Goal: Transaction & Acquisition: Purchase product/service

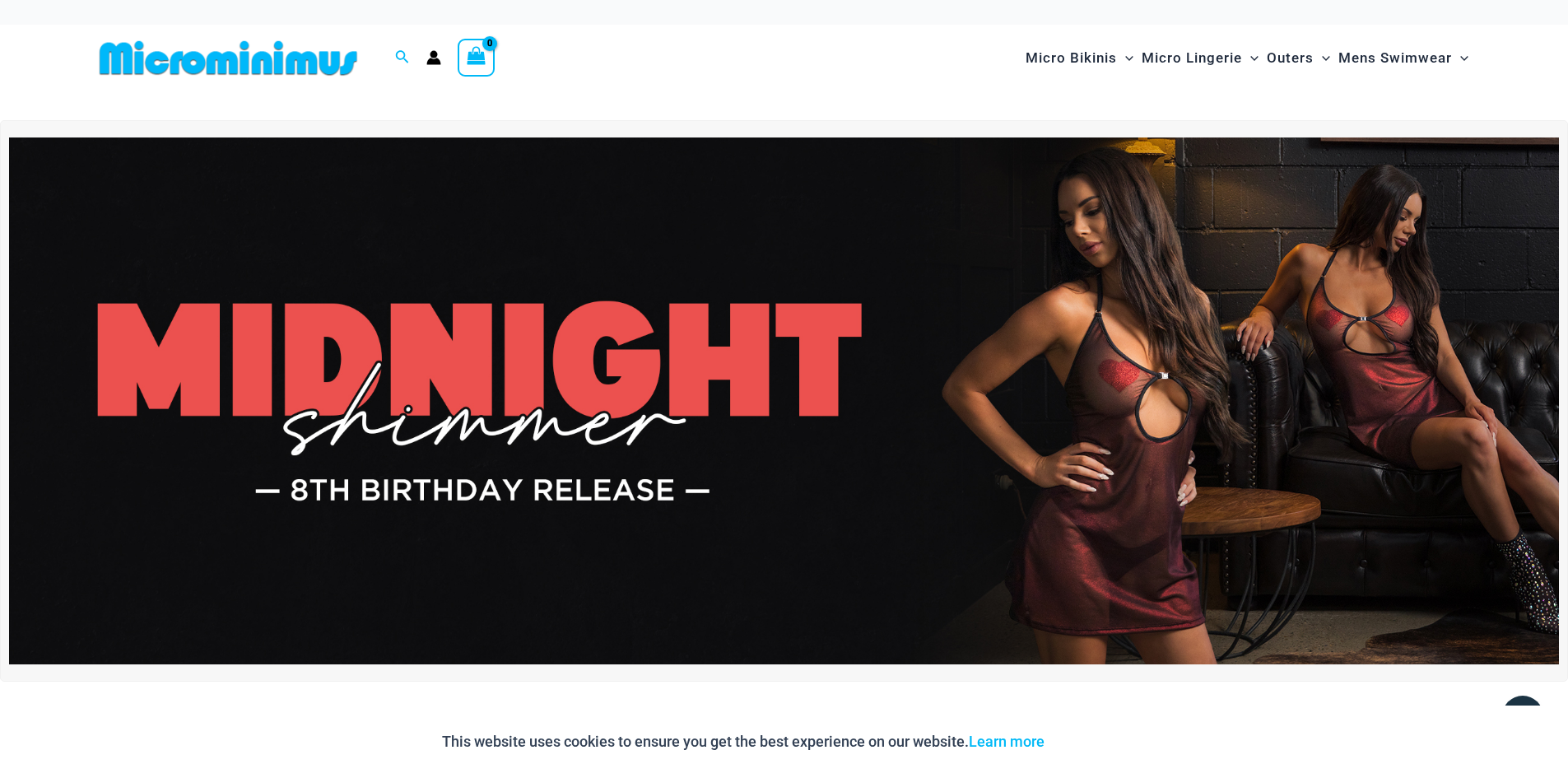
click at [1009, 446] on img at bounding box center [784, 401] width 1549 height 527
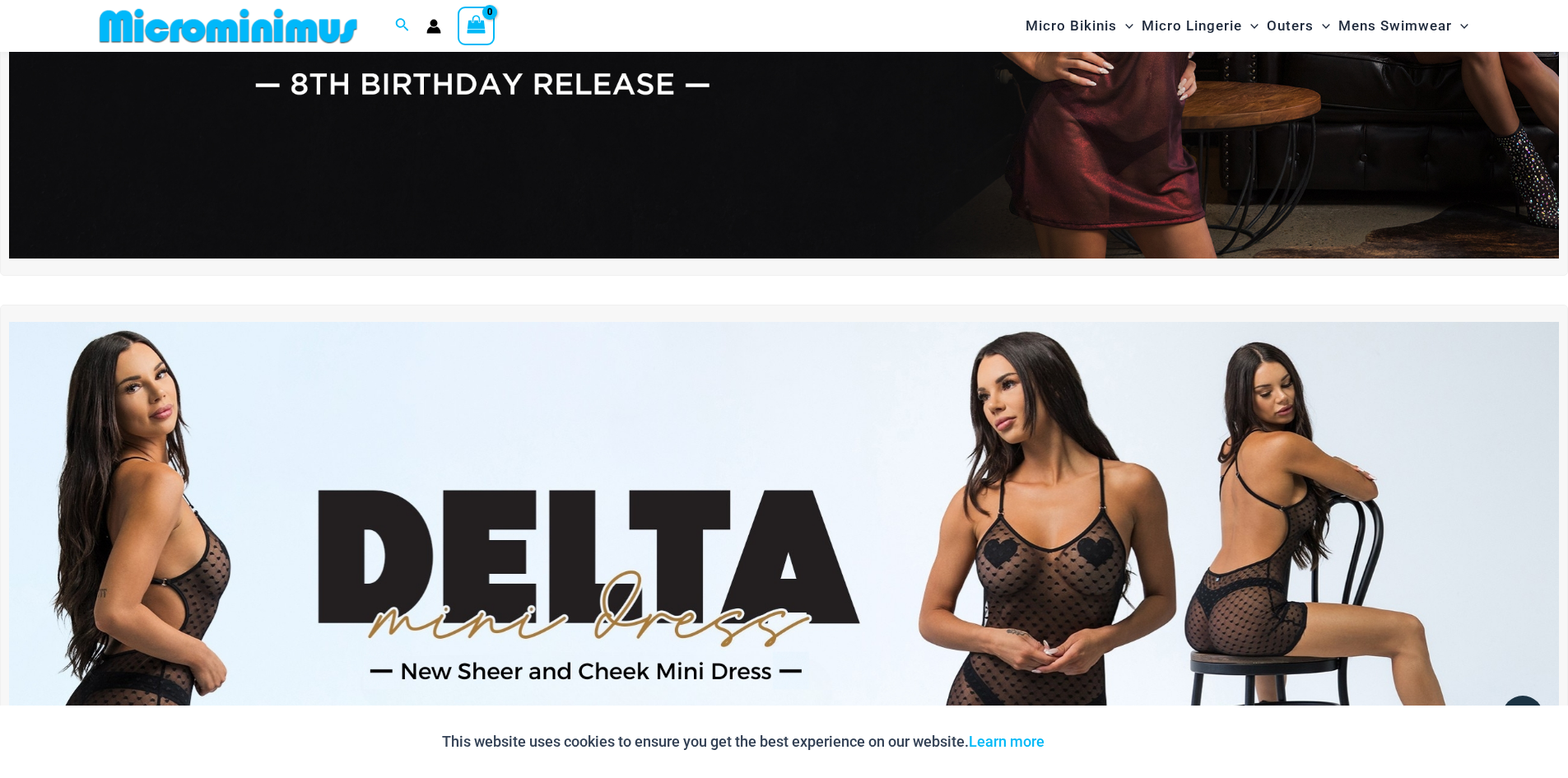
scroll to position [481, 0]
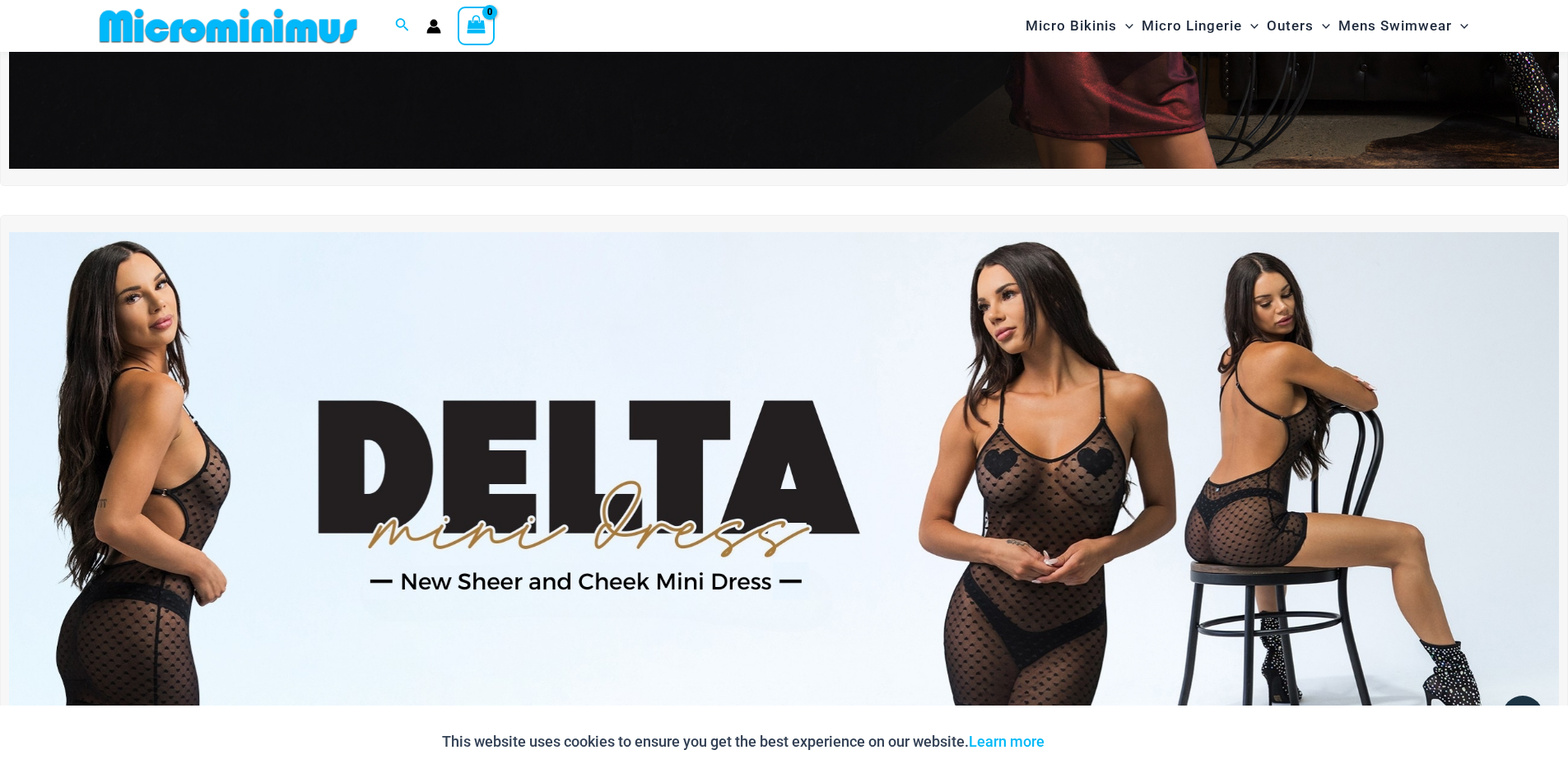
click at [1072, 538] on img at bounding box center [784, 496] width 1549 height 527
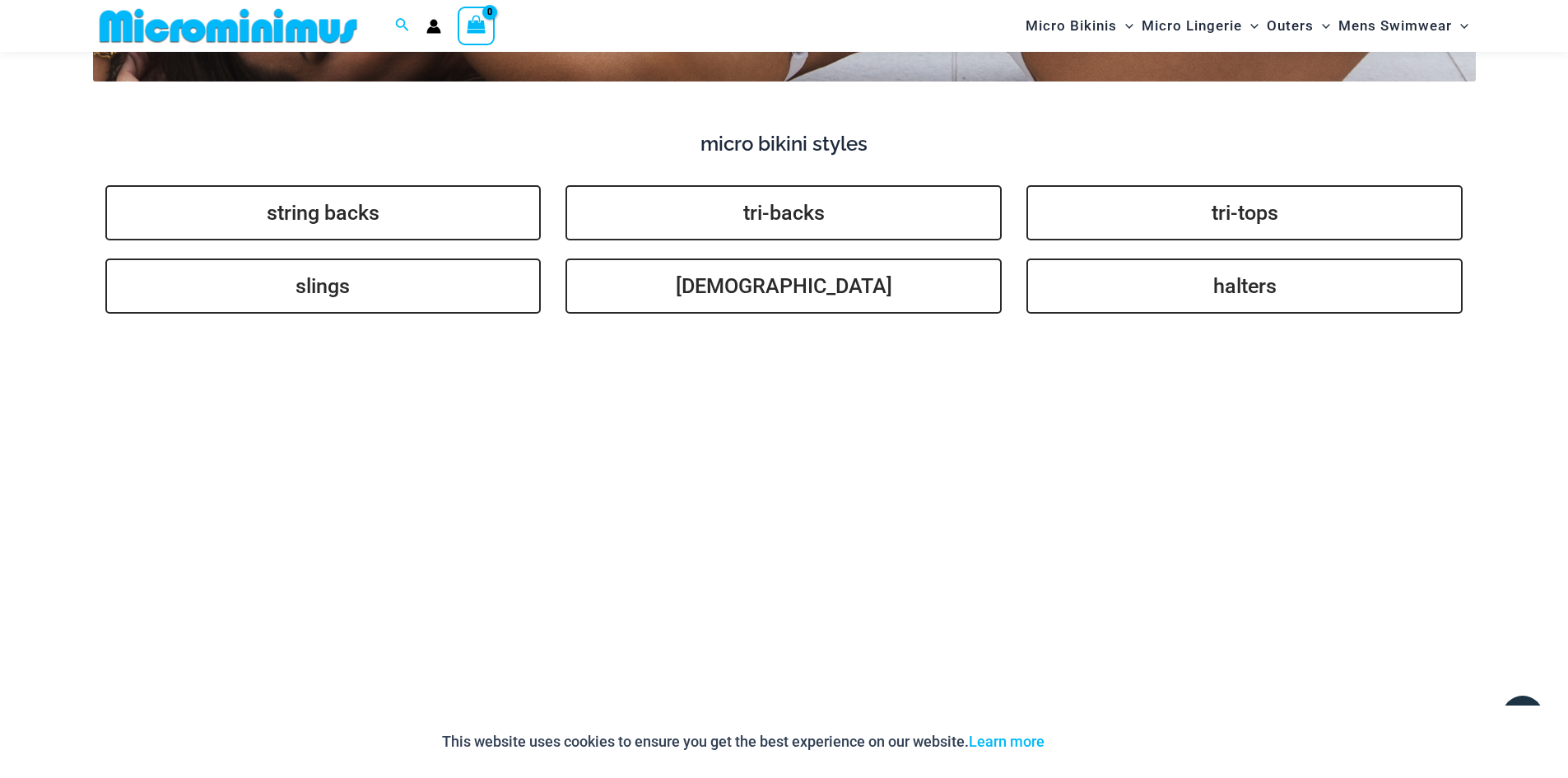
scroll to position [4104, 0]
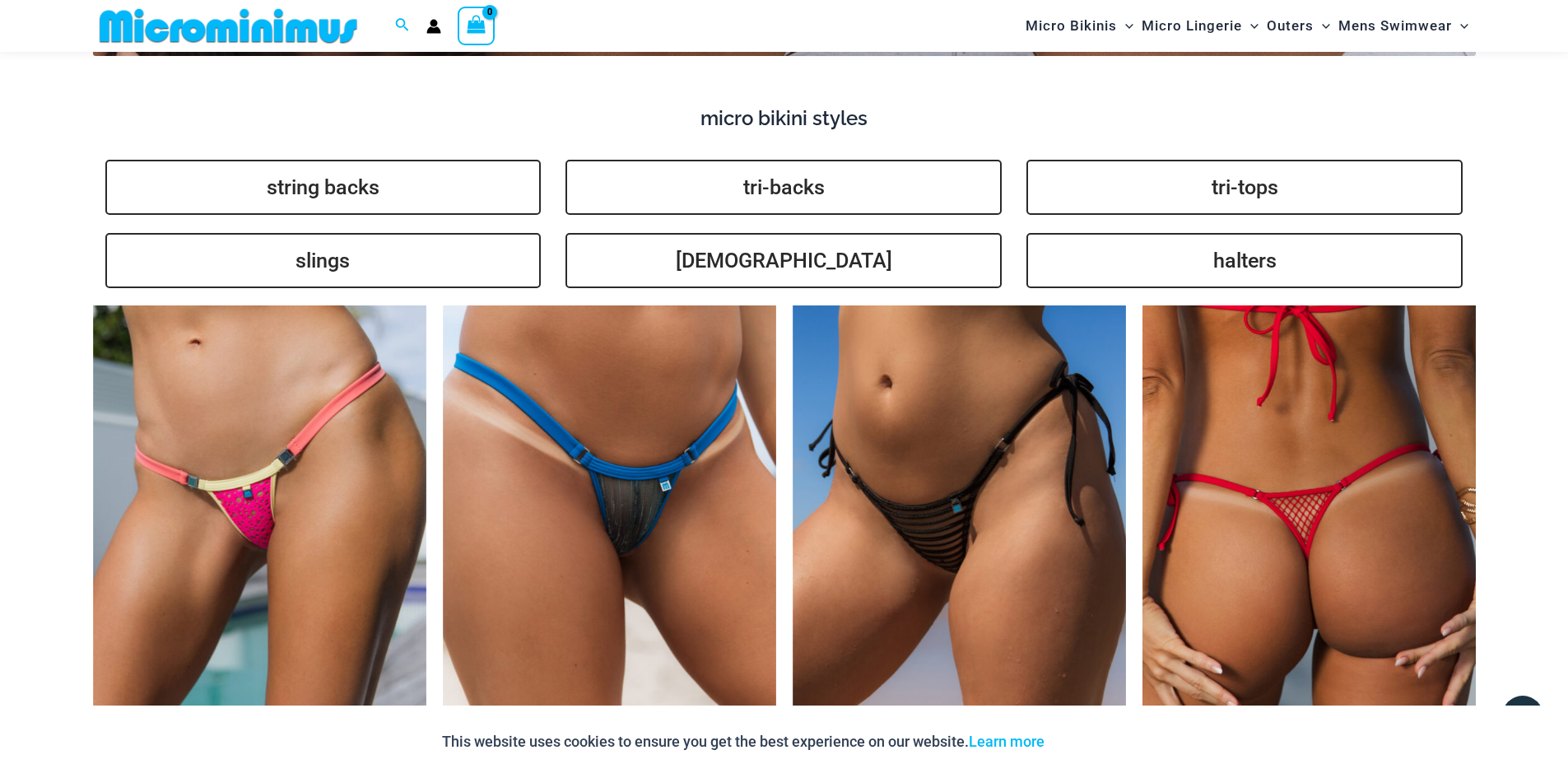
click at [1246, 439] on img at bounding box center [1308, 555] width 333 height 500
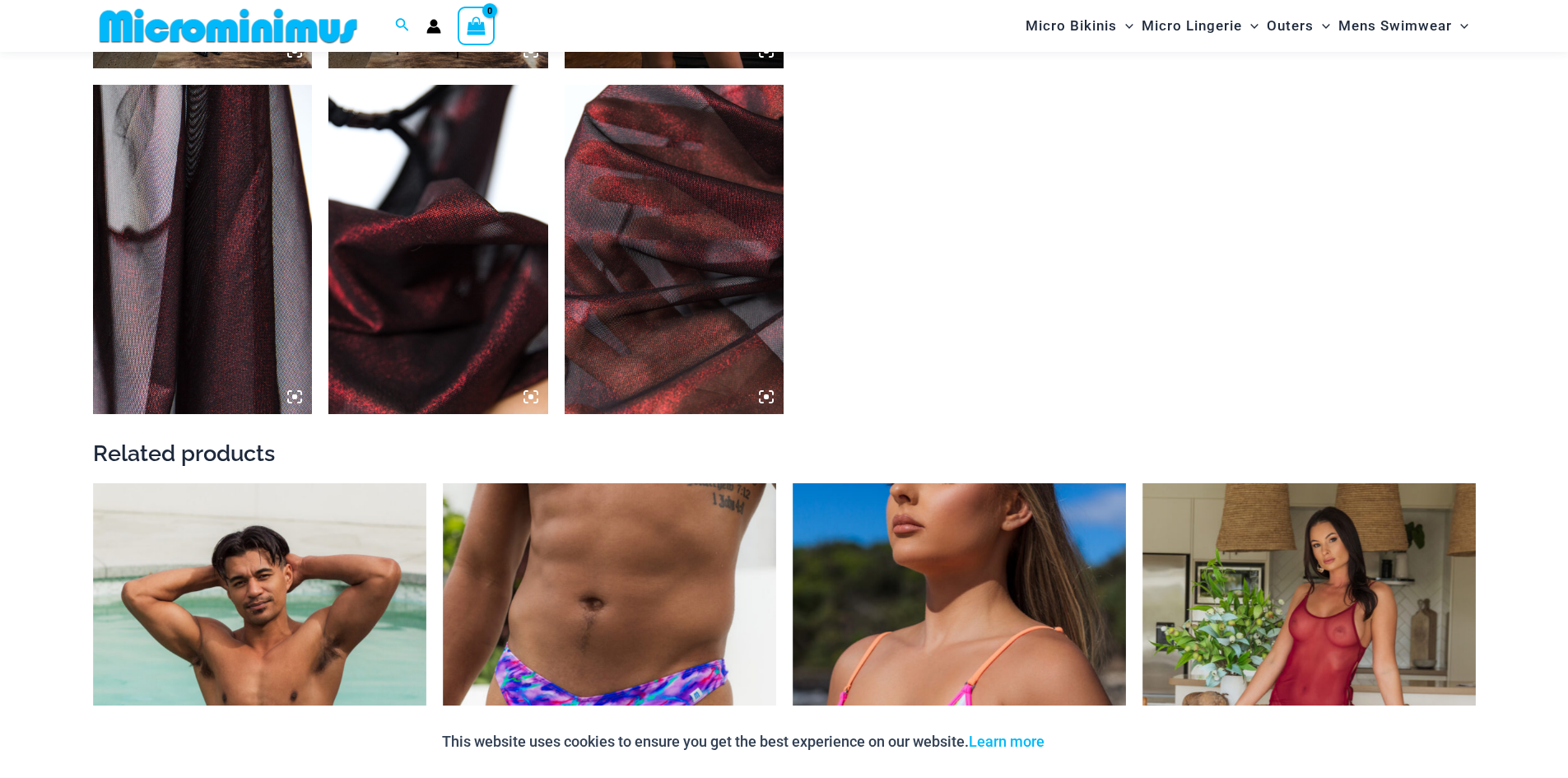
scroll to position [1963, 0]
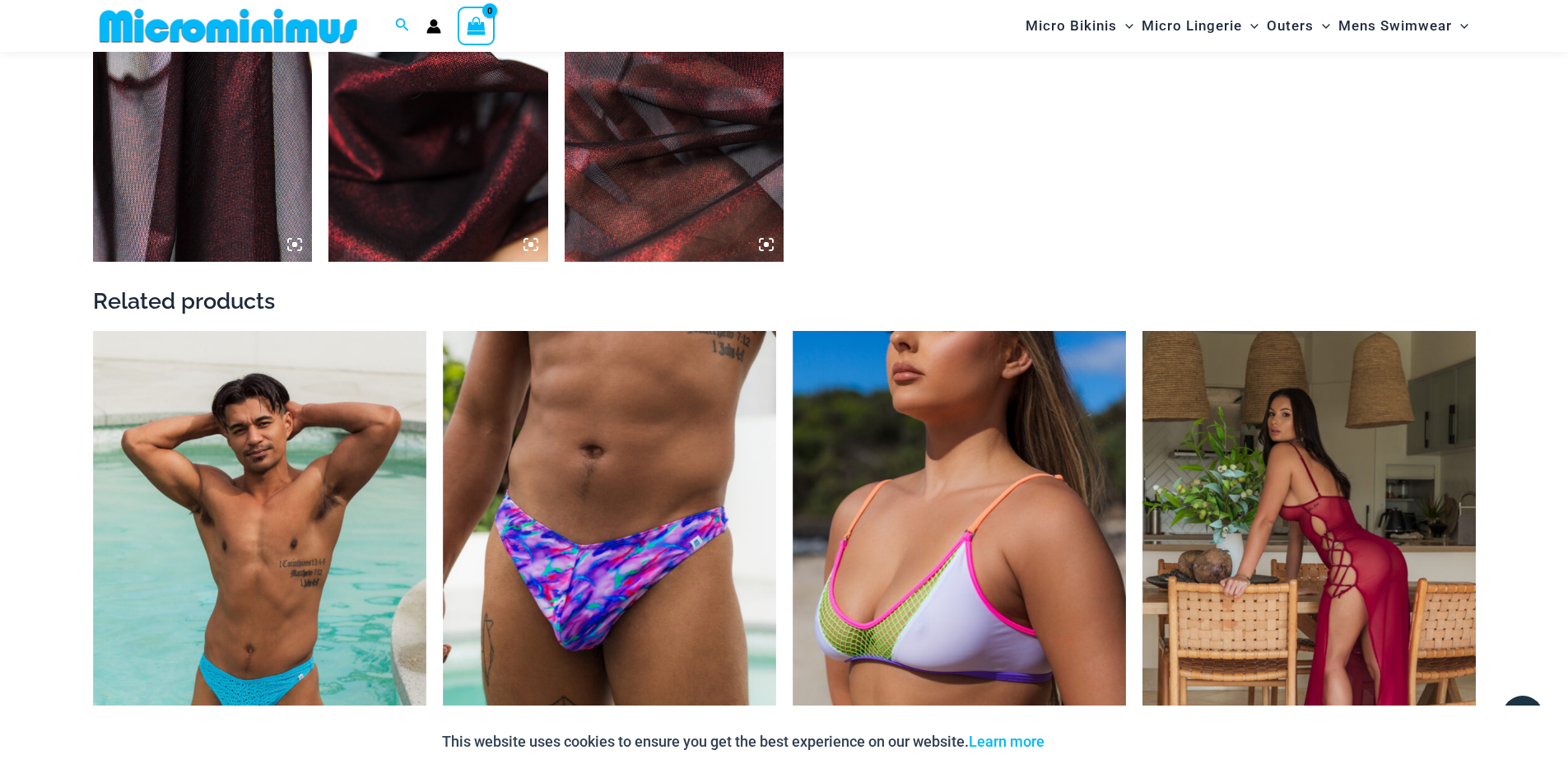
click at [1224, 537] on img at bounding box center [1308, 581] width 333 height 501
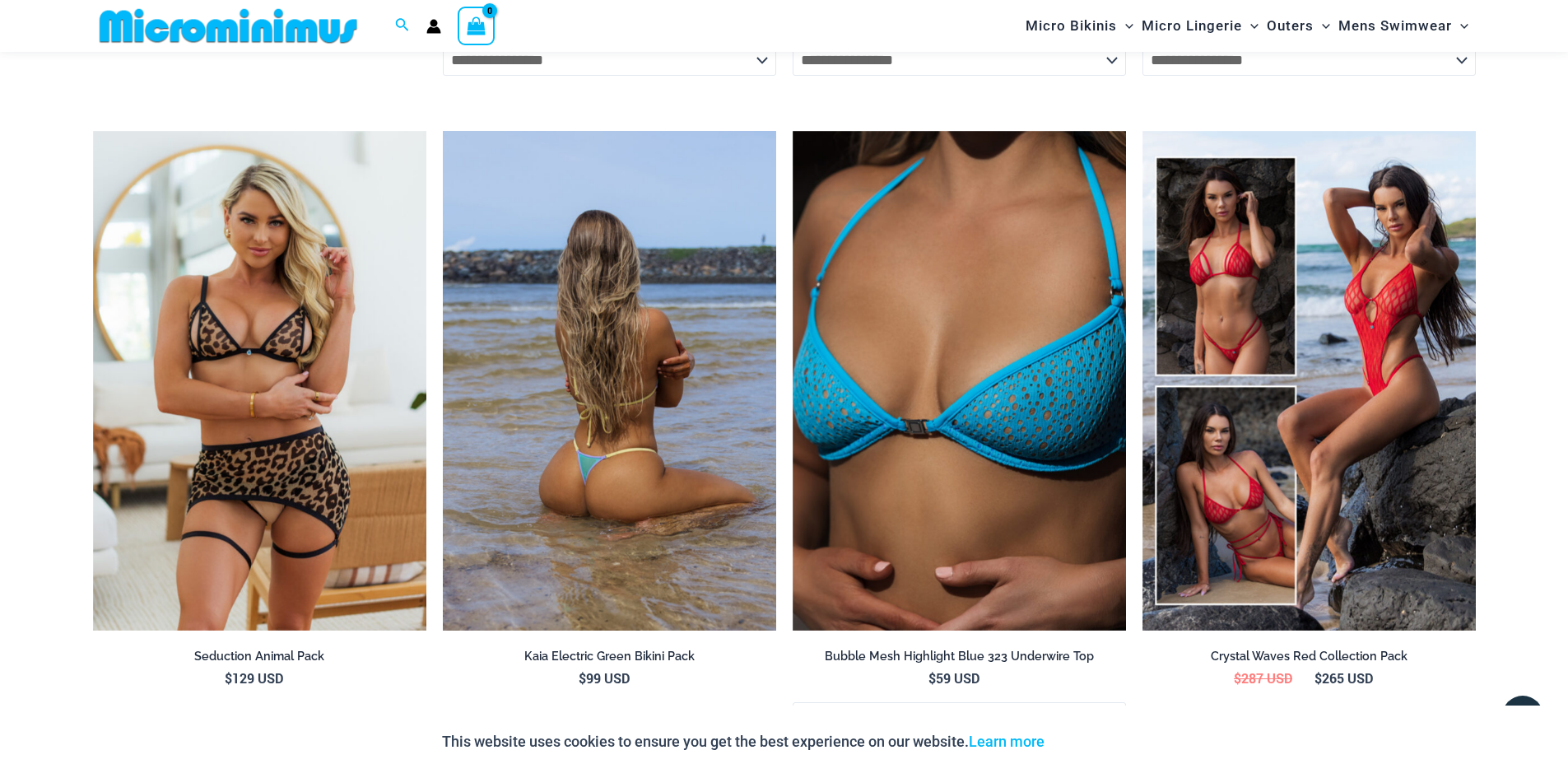
scroll to position [2868, 0]
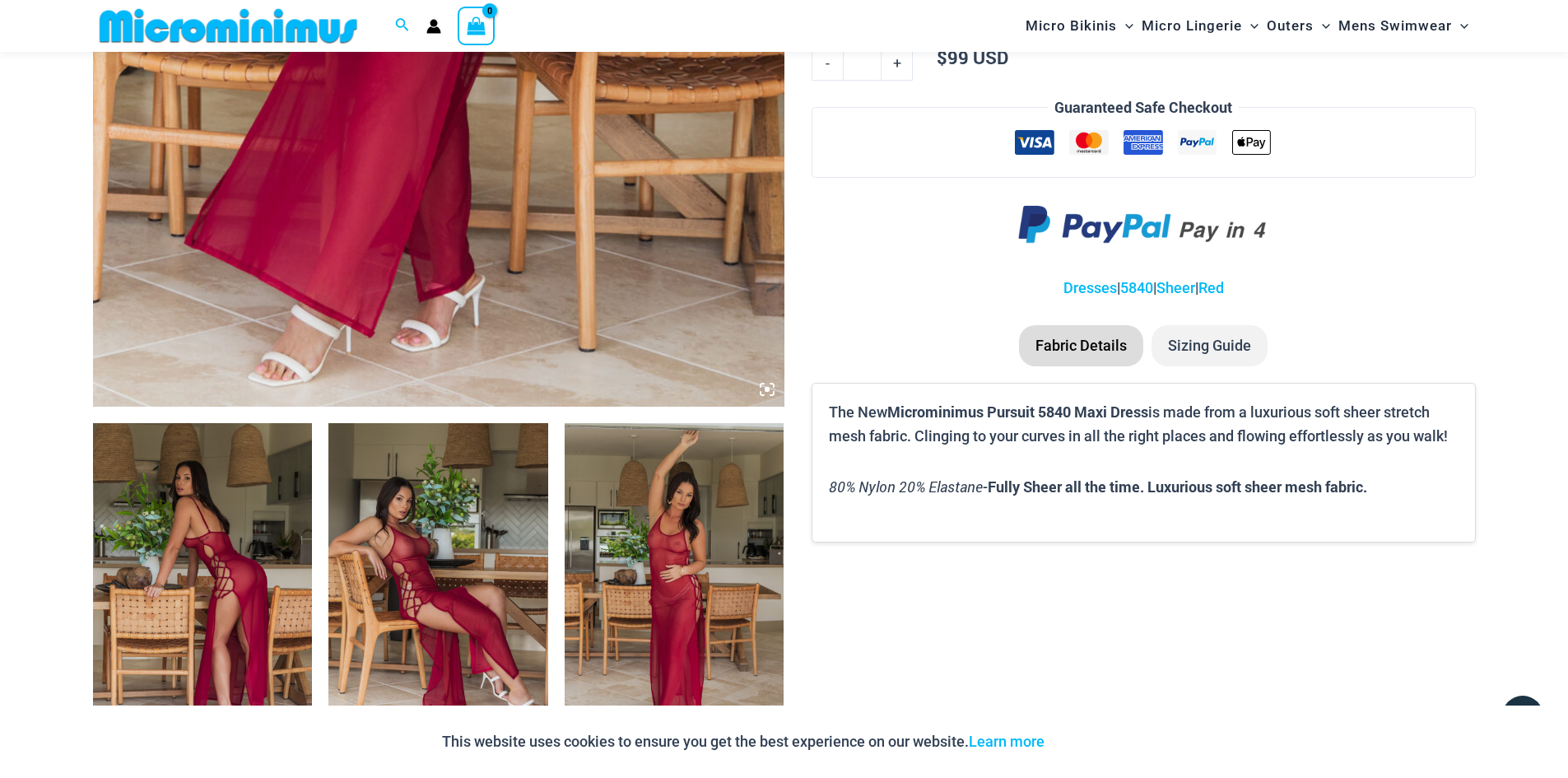
scroll to position [808, 0]
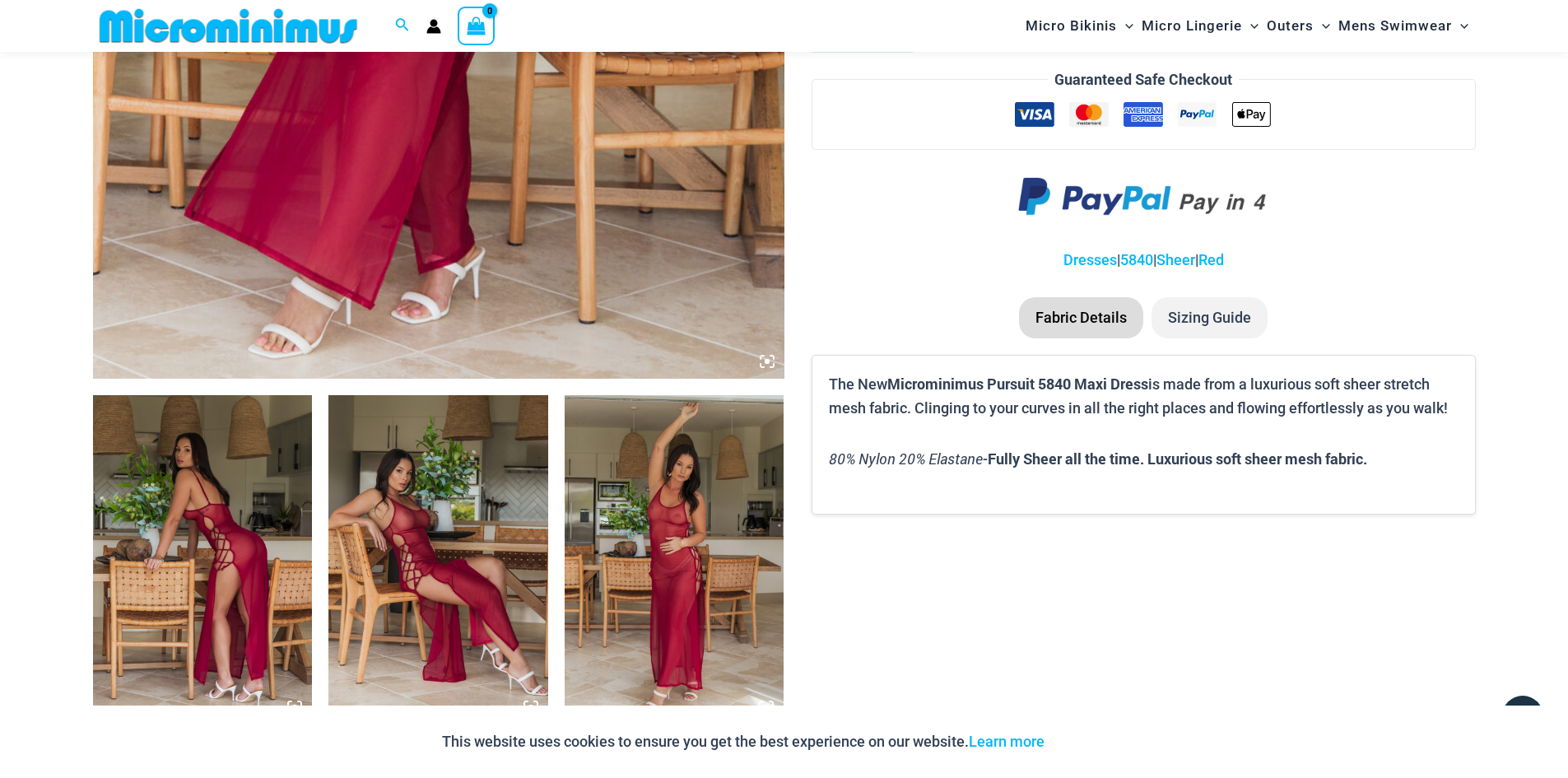
click at [698, 523] on img at bounding box center [675, 559] width 220 height 329
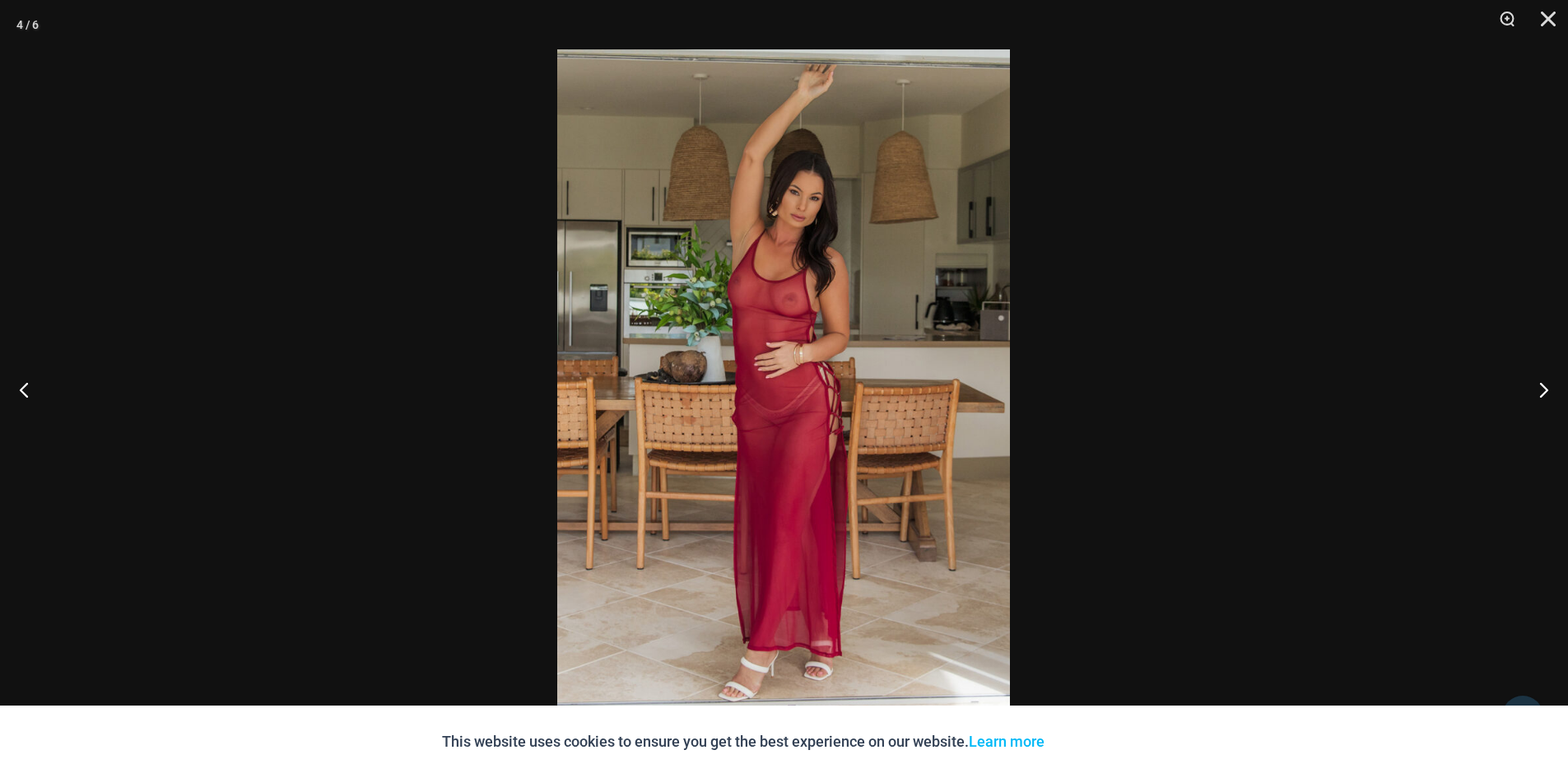
click at [779, 324] on img at bounding box center [784, 388] width 453 height 679
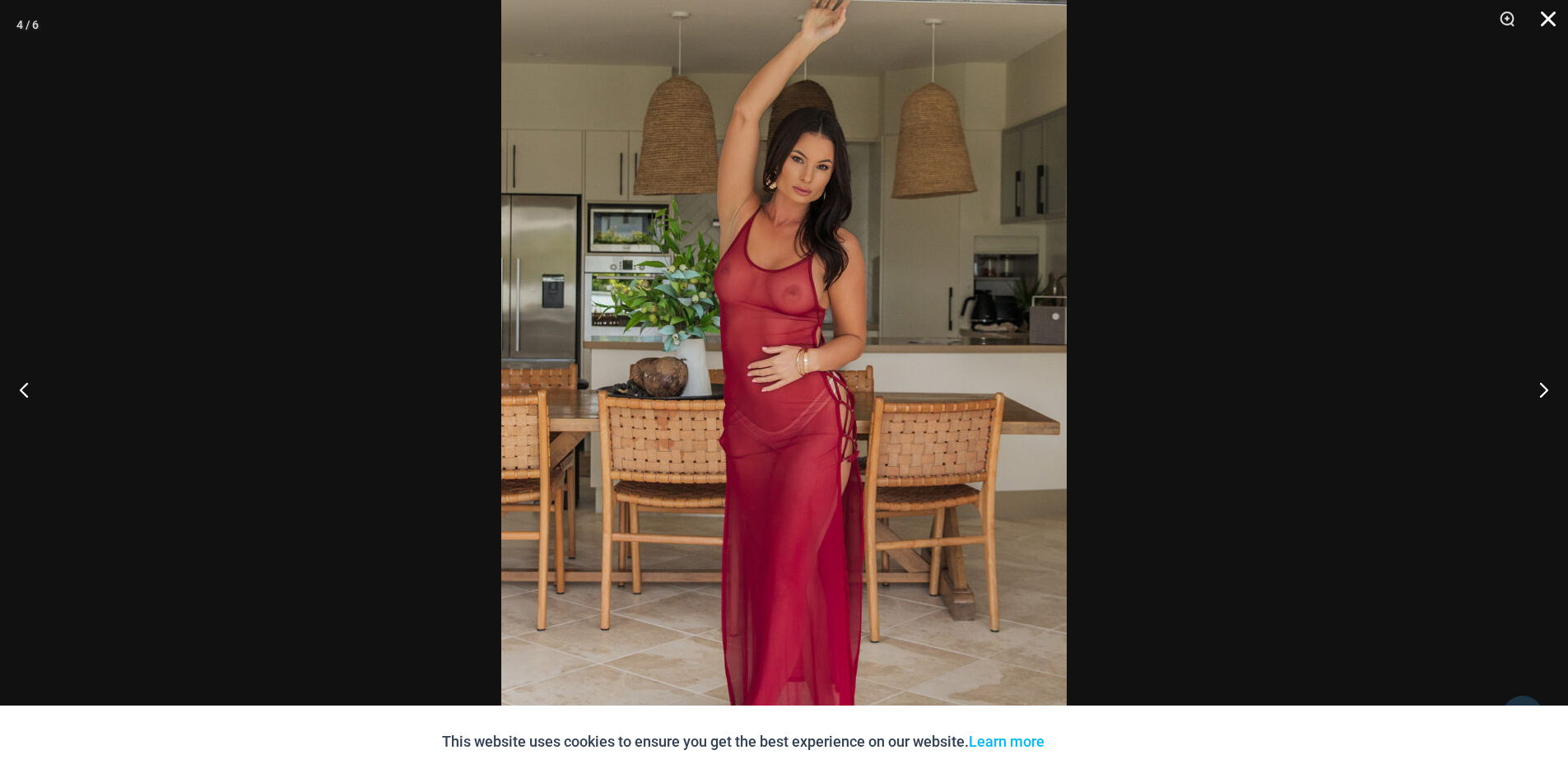
click at [1551, 20] on button "Close" at bounding box center [1542, 25] width 41 height 49
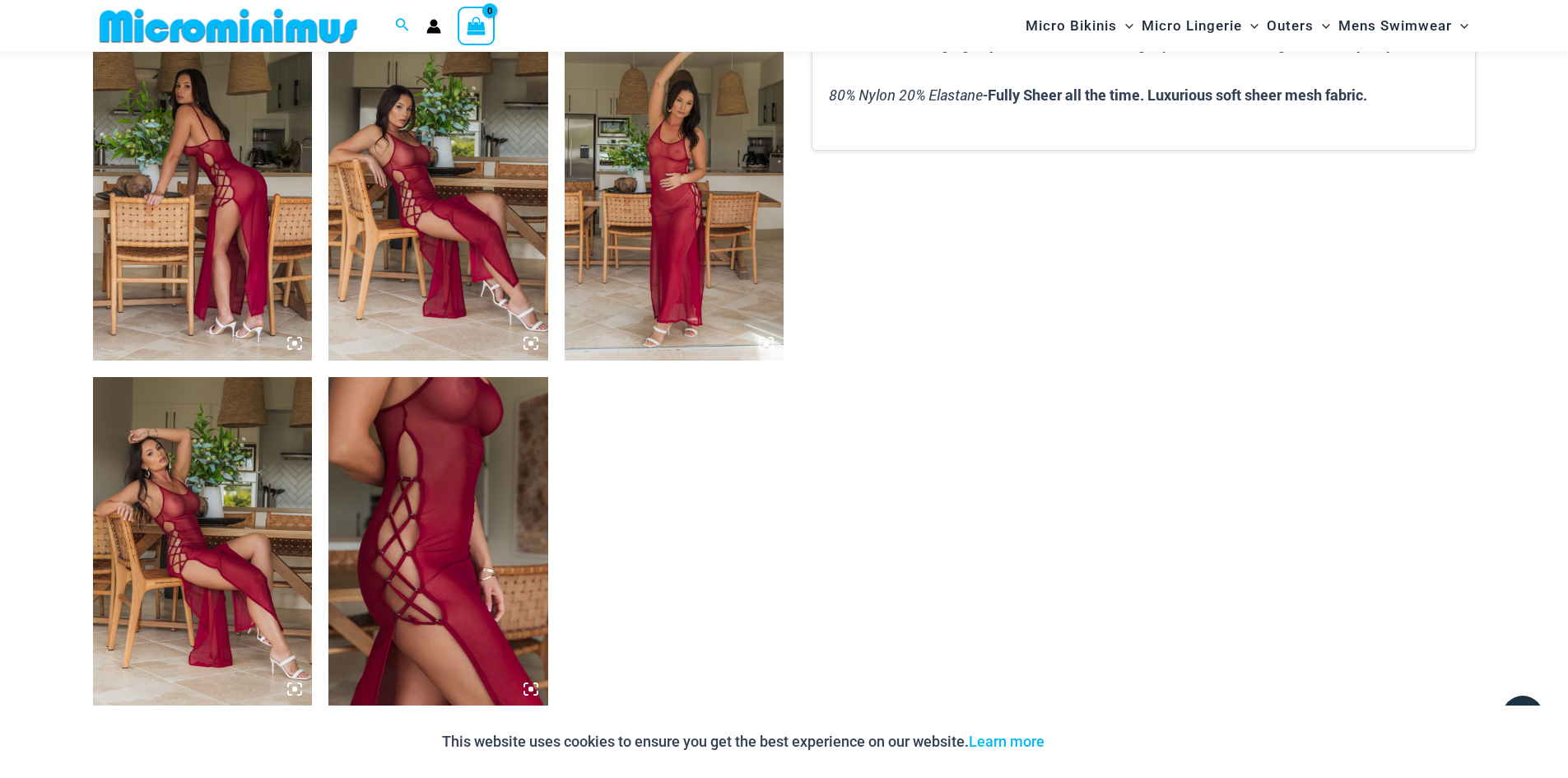
scroll to position [1220, 0]
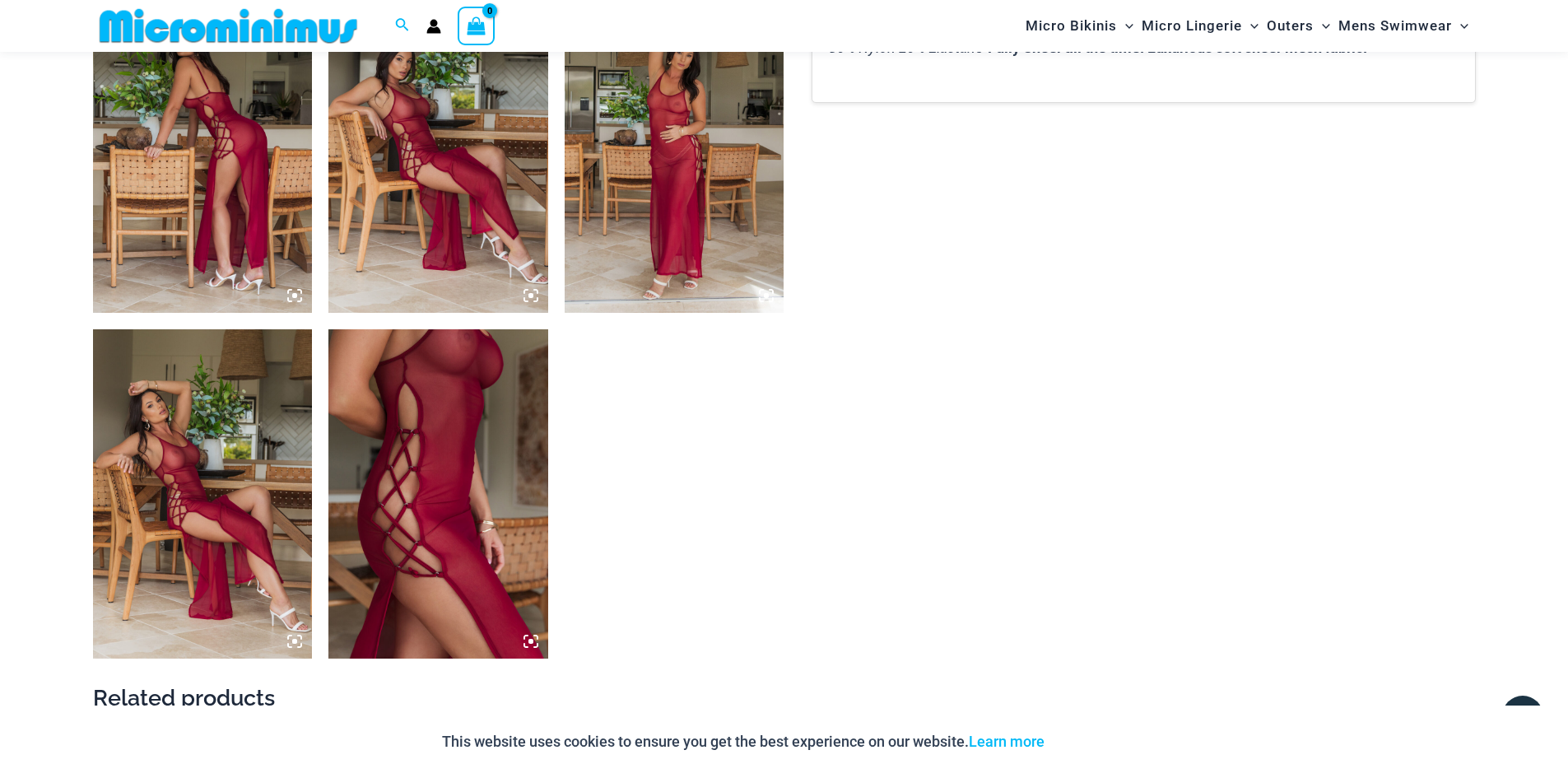
click at [465, 458] on img at bounding box center [438, 493] width 220 height 329
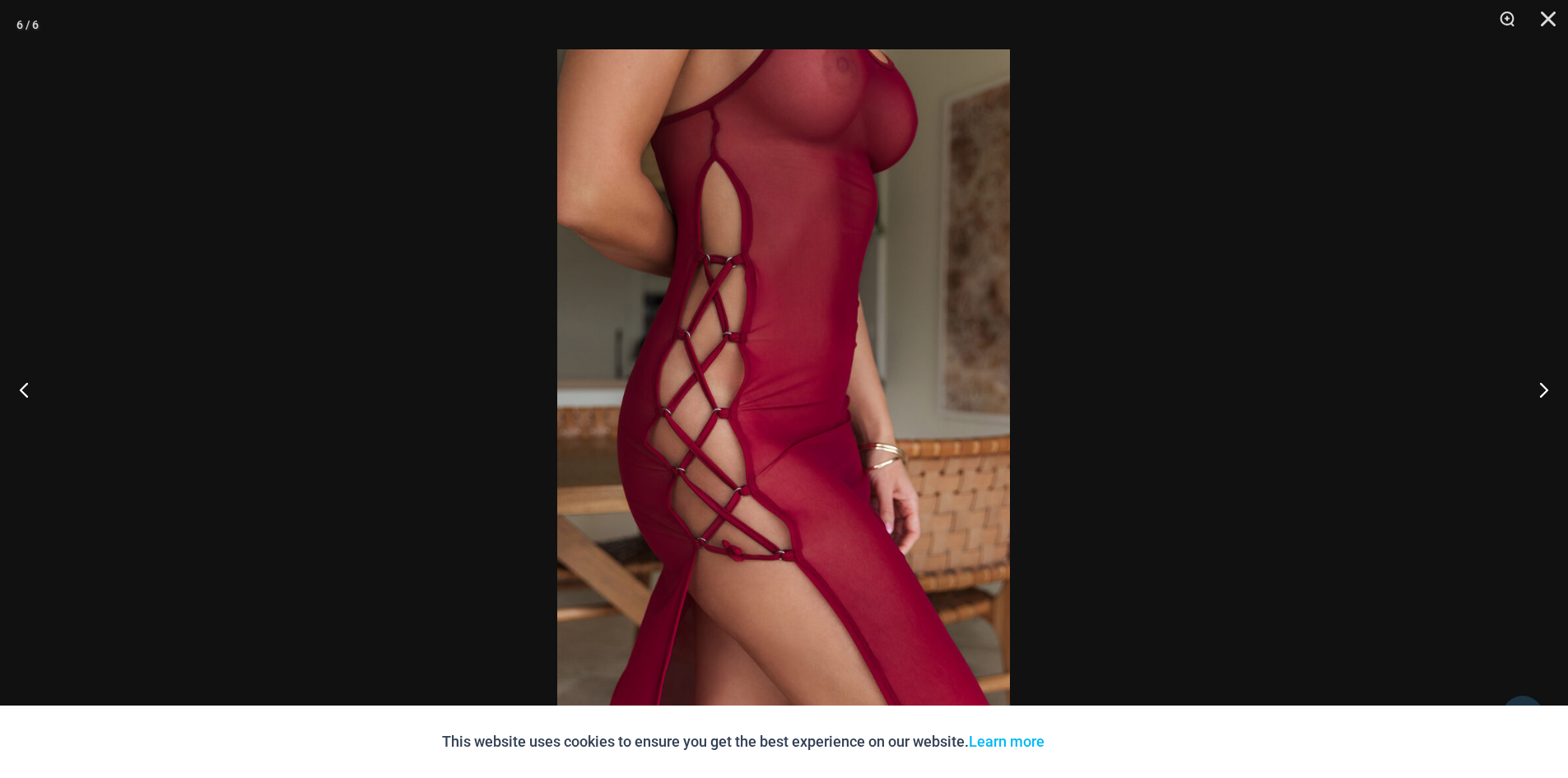
click at [859, 112] on img at bounding box center [784, 388] width 453 height 679
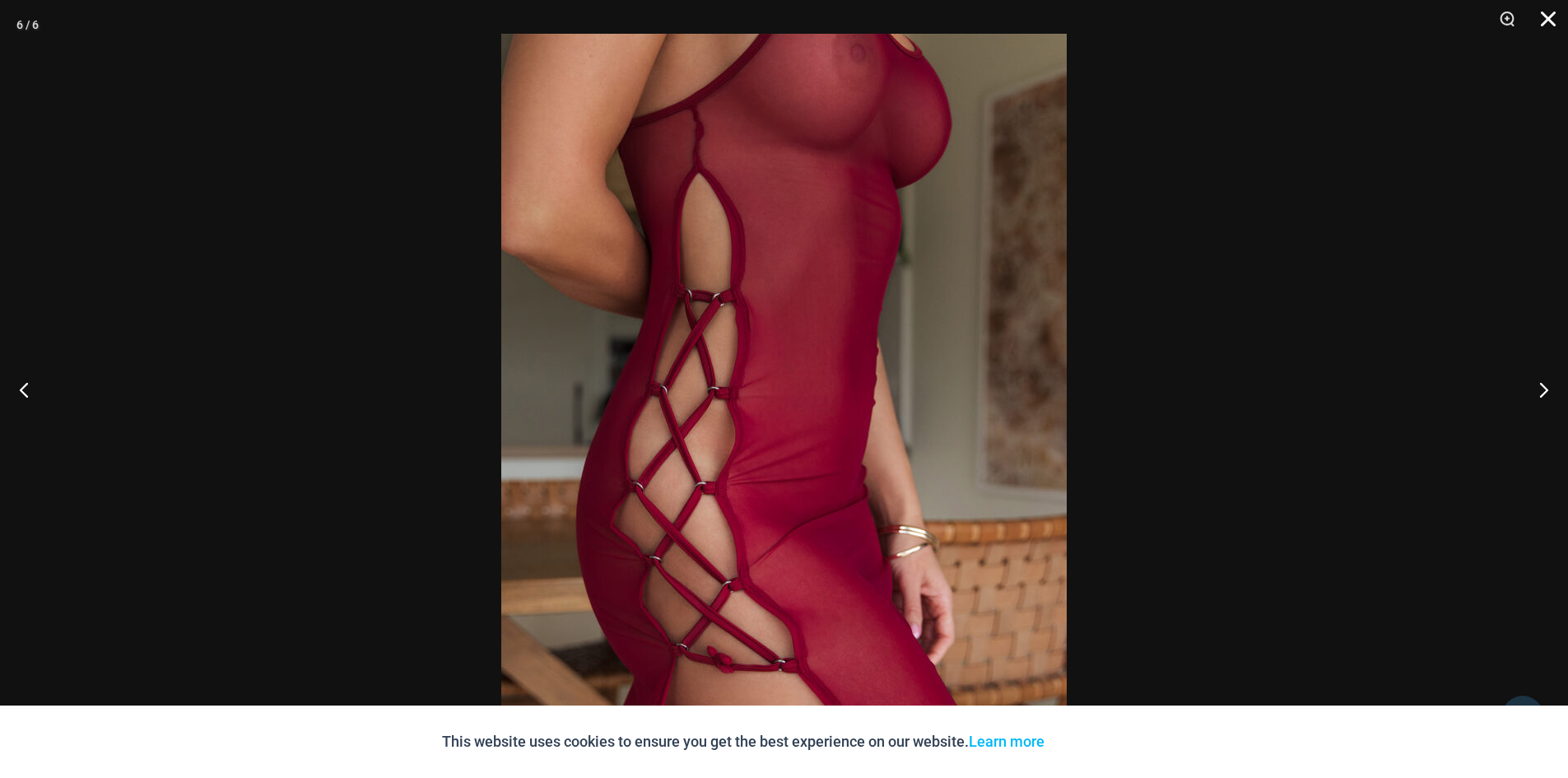
click at [1547, 15] on button "Close" at bounding box center [1542, 25] width 41 height 49
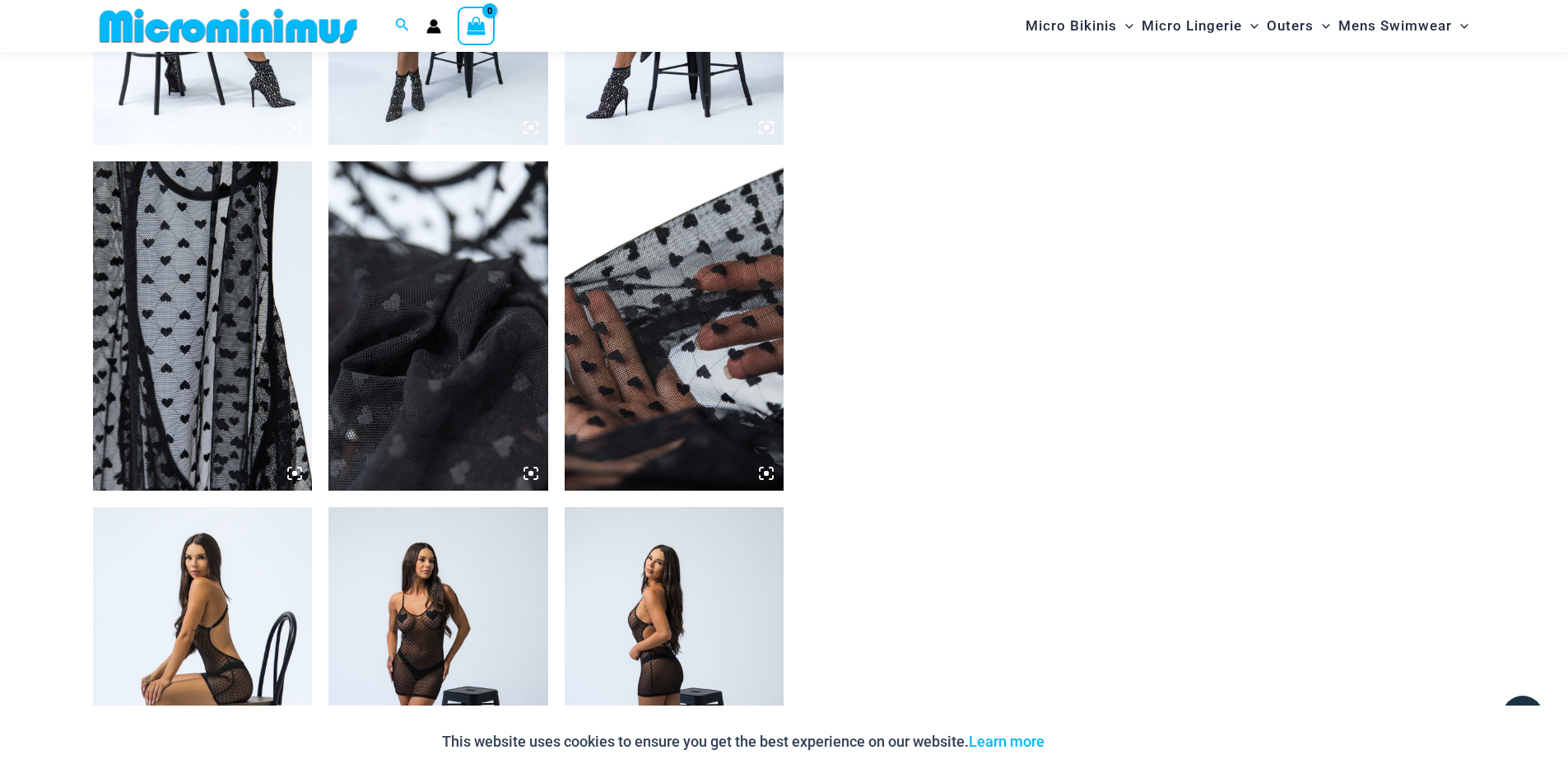
scroll to position [145, 0]
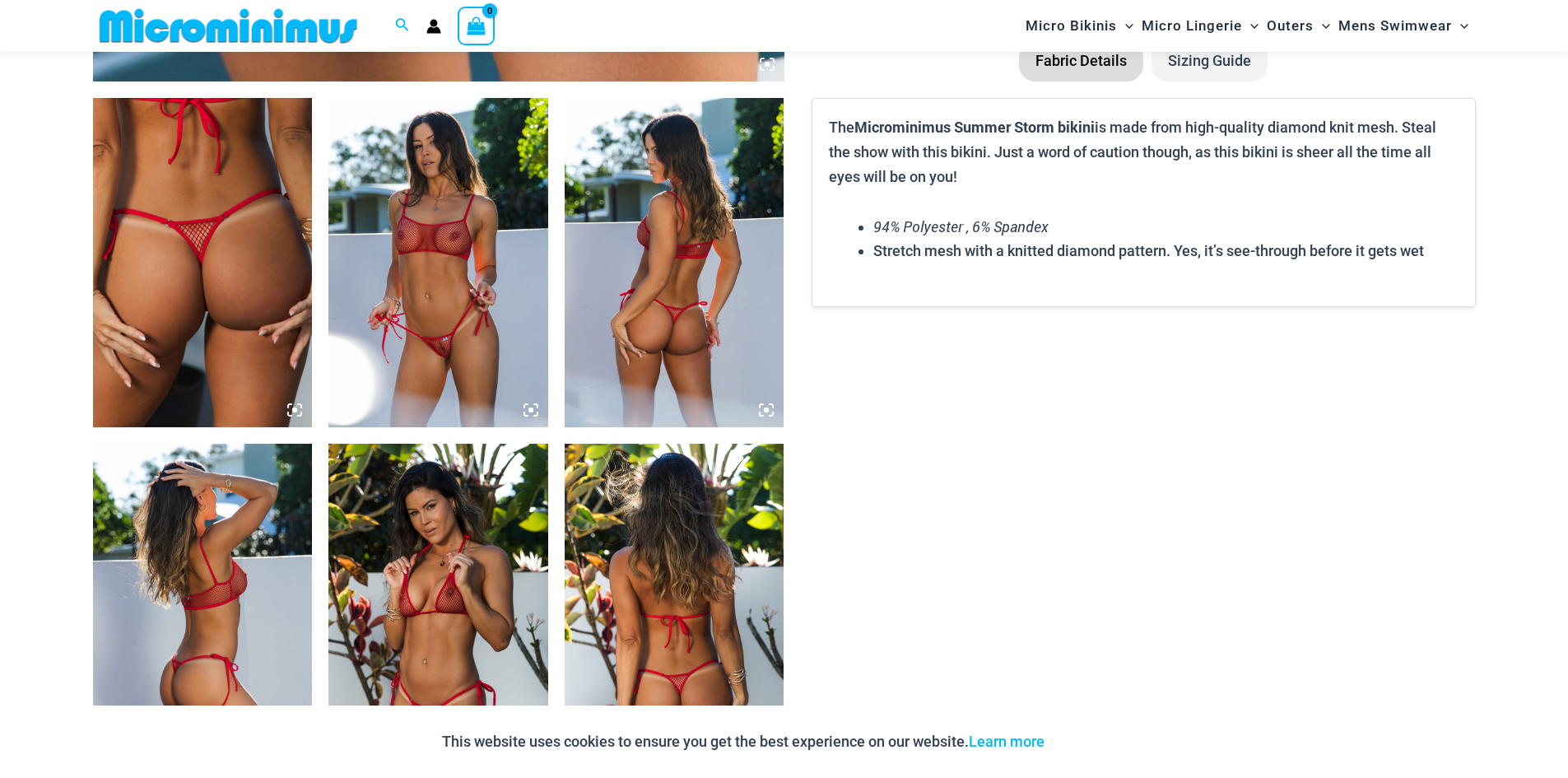
scroll to position [1137, 0]
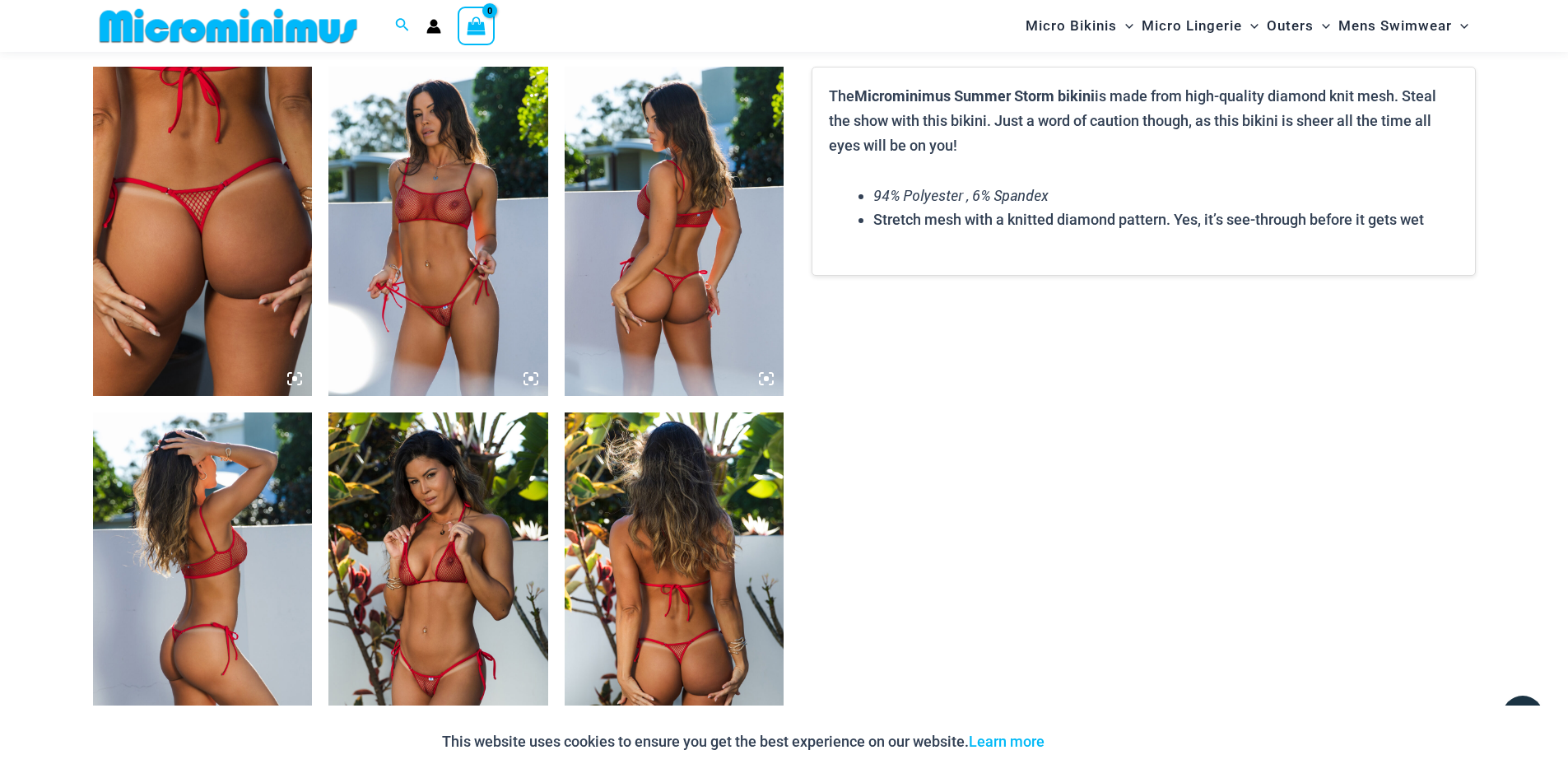
click at [529, 375] on icon at bounding box center [531, 379] width 15 height 15
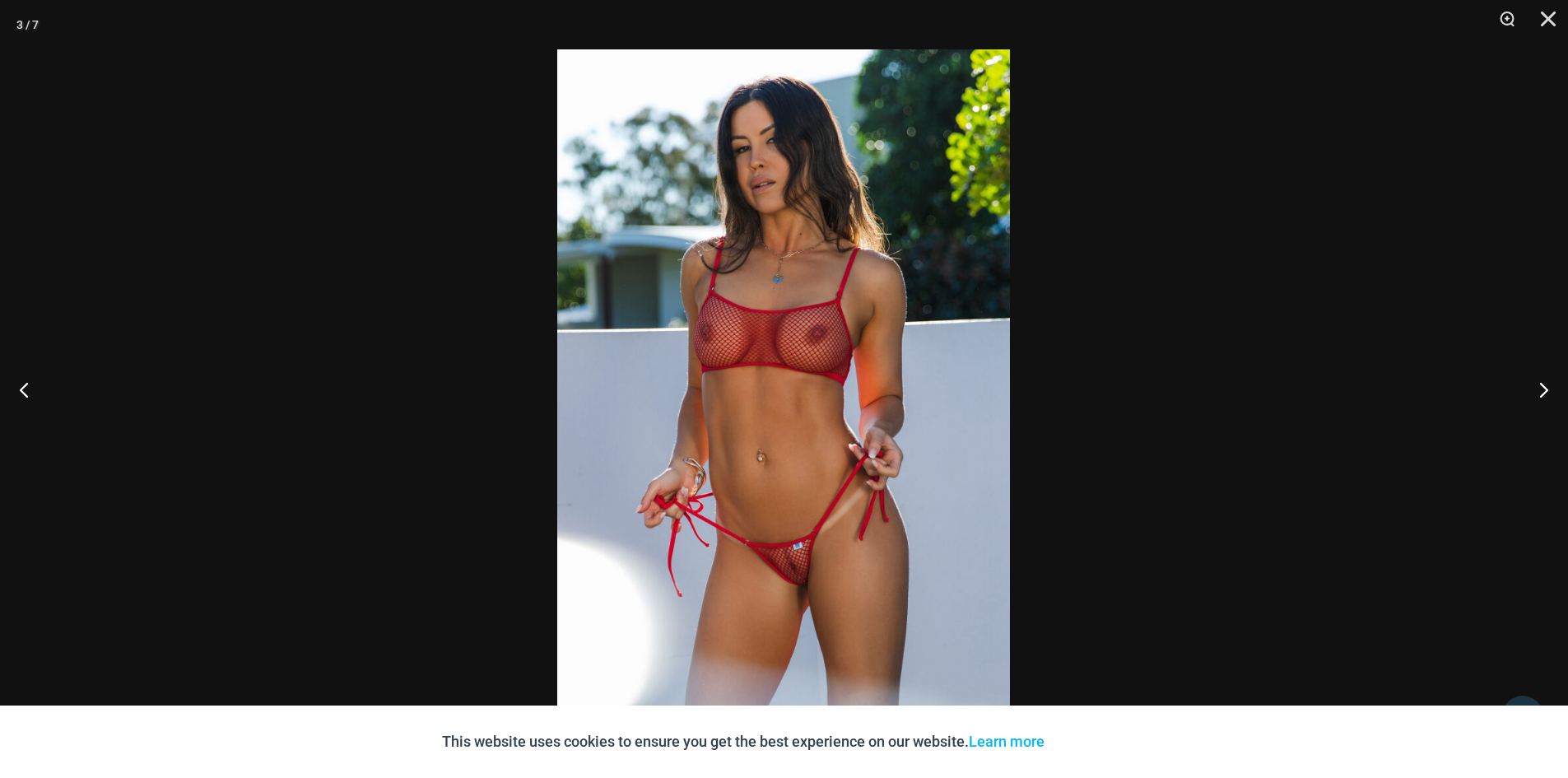
click at [835, 403] on img at bounding box center [784, 388] width 453 height 679
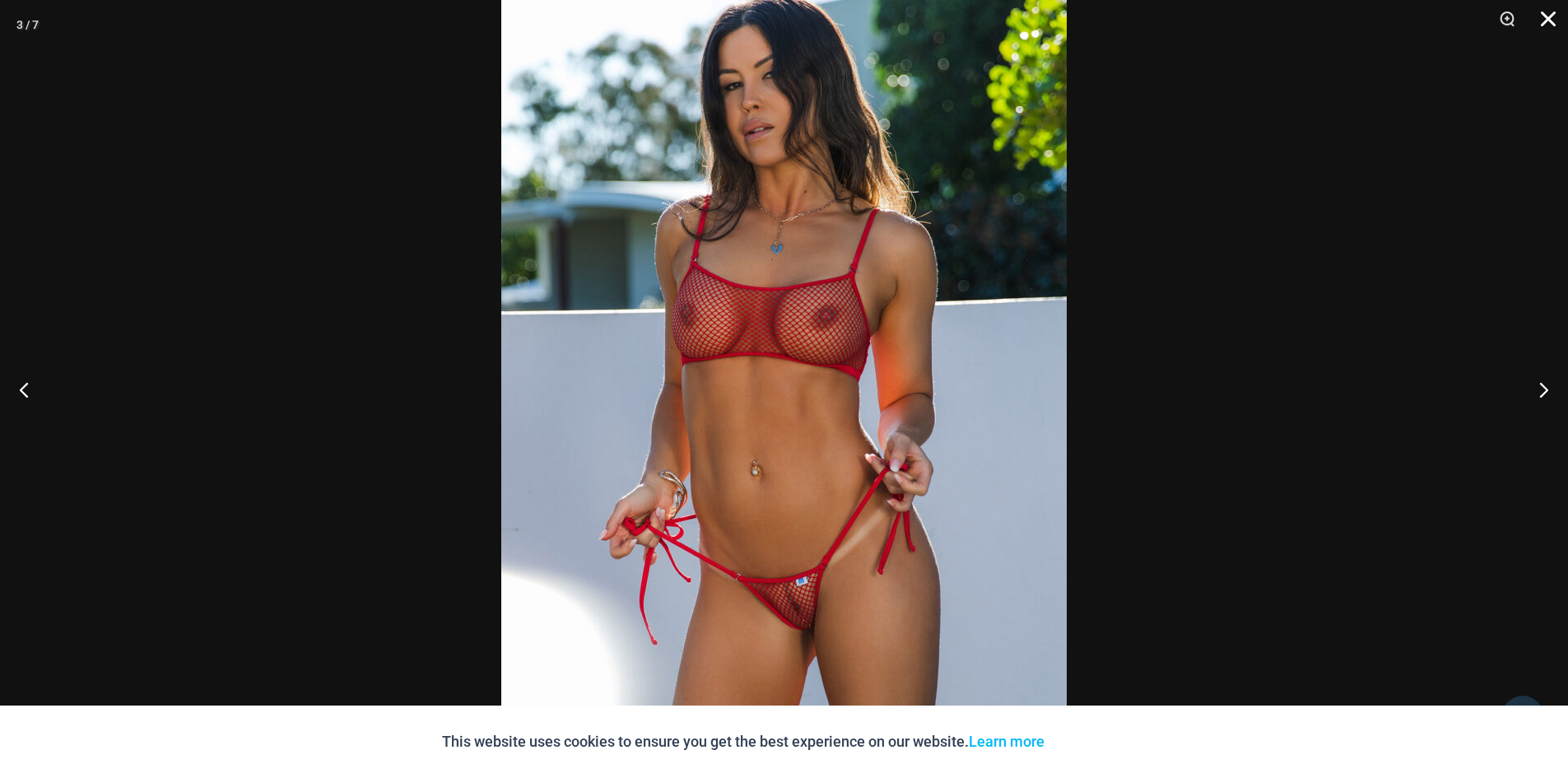
click at [1545, 19] on button "Close" at bounding box center [1542, 25] width 41 height 49
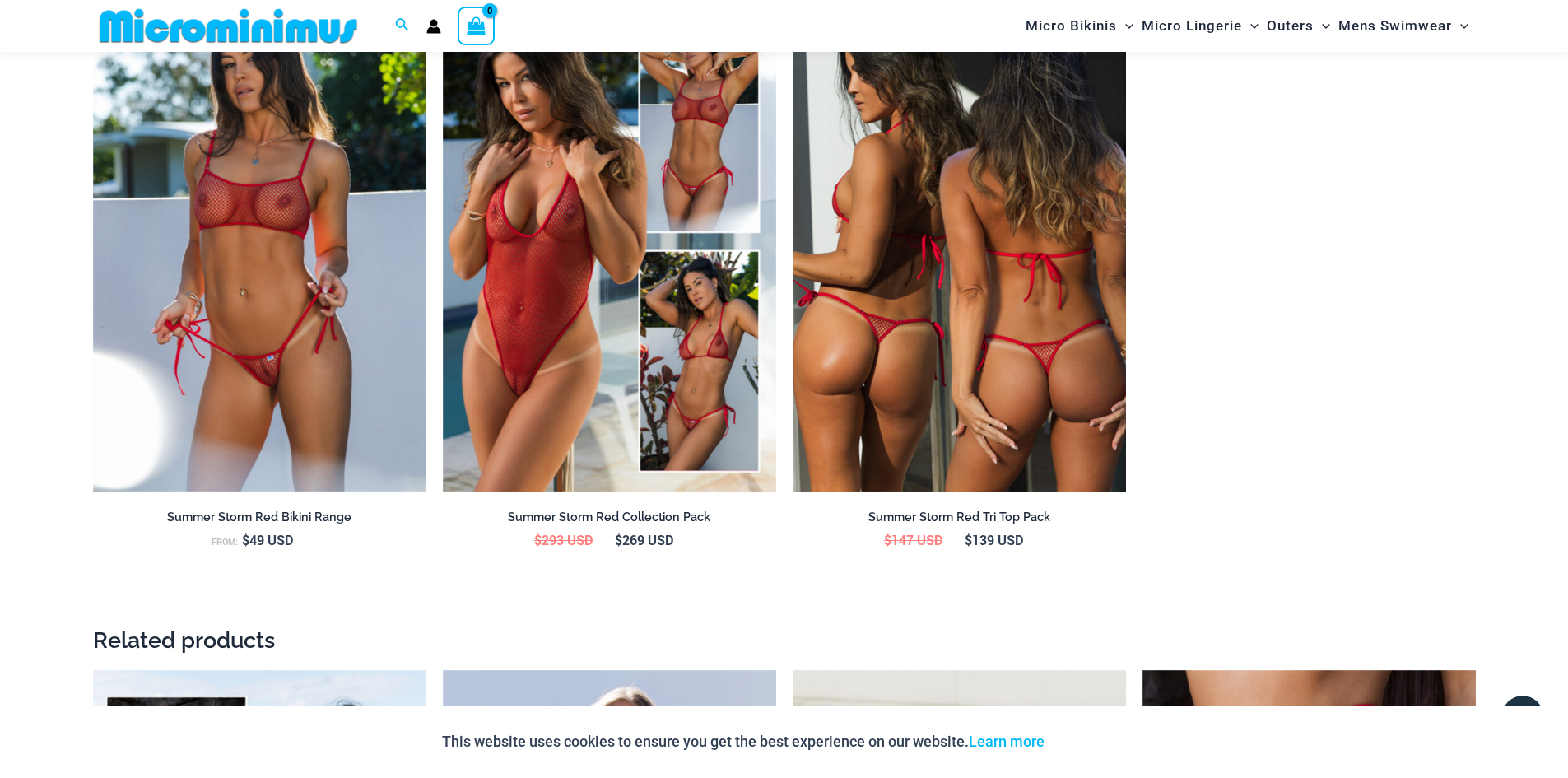
scroll to position [1960, 0]
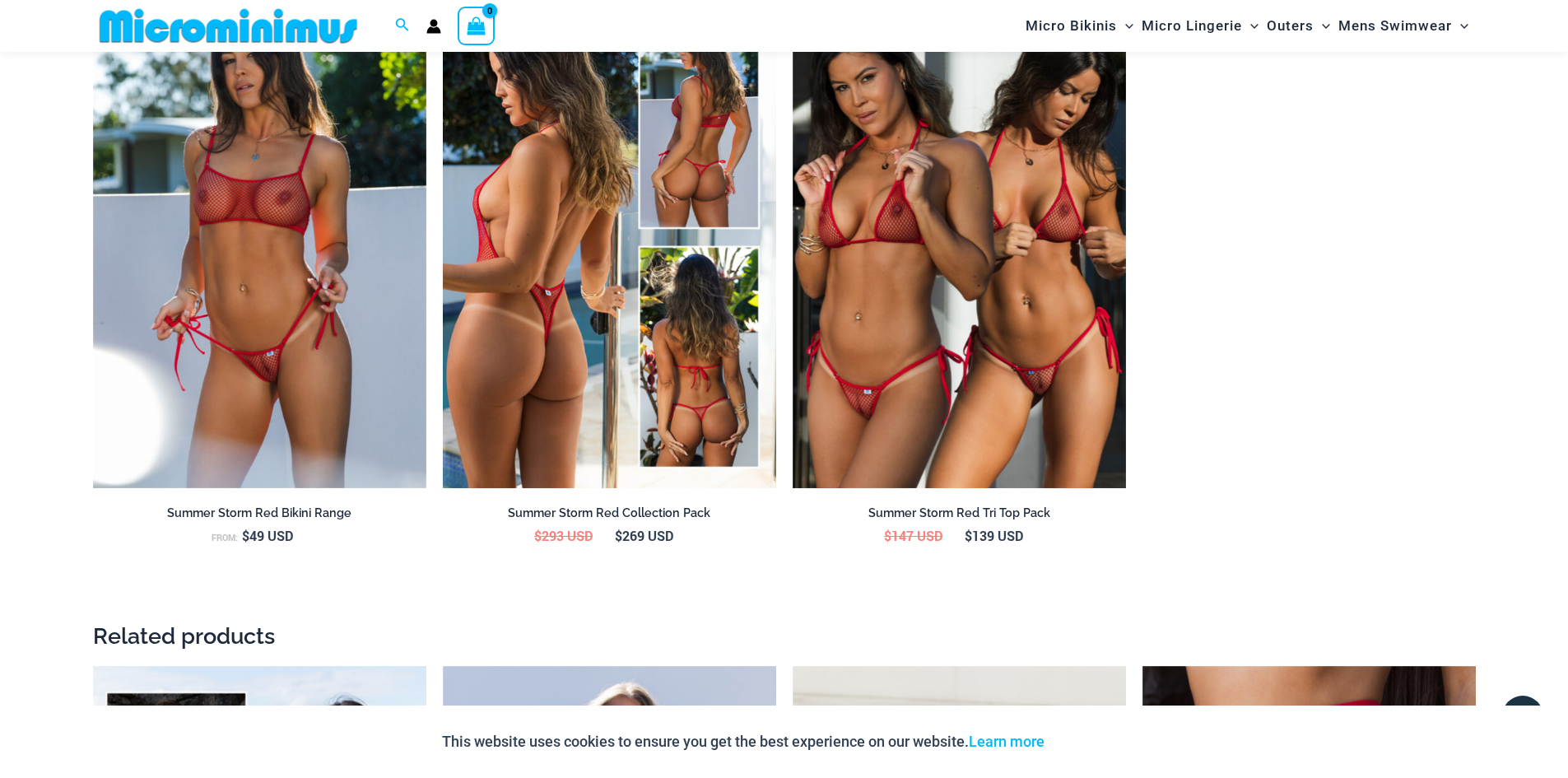
click at [565, 343] on img at bounding box center [609, 238] width 333 height 501
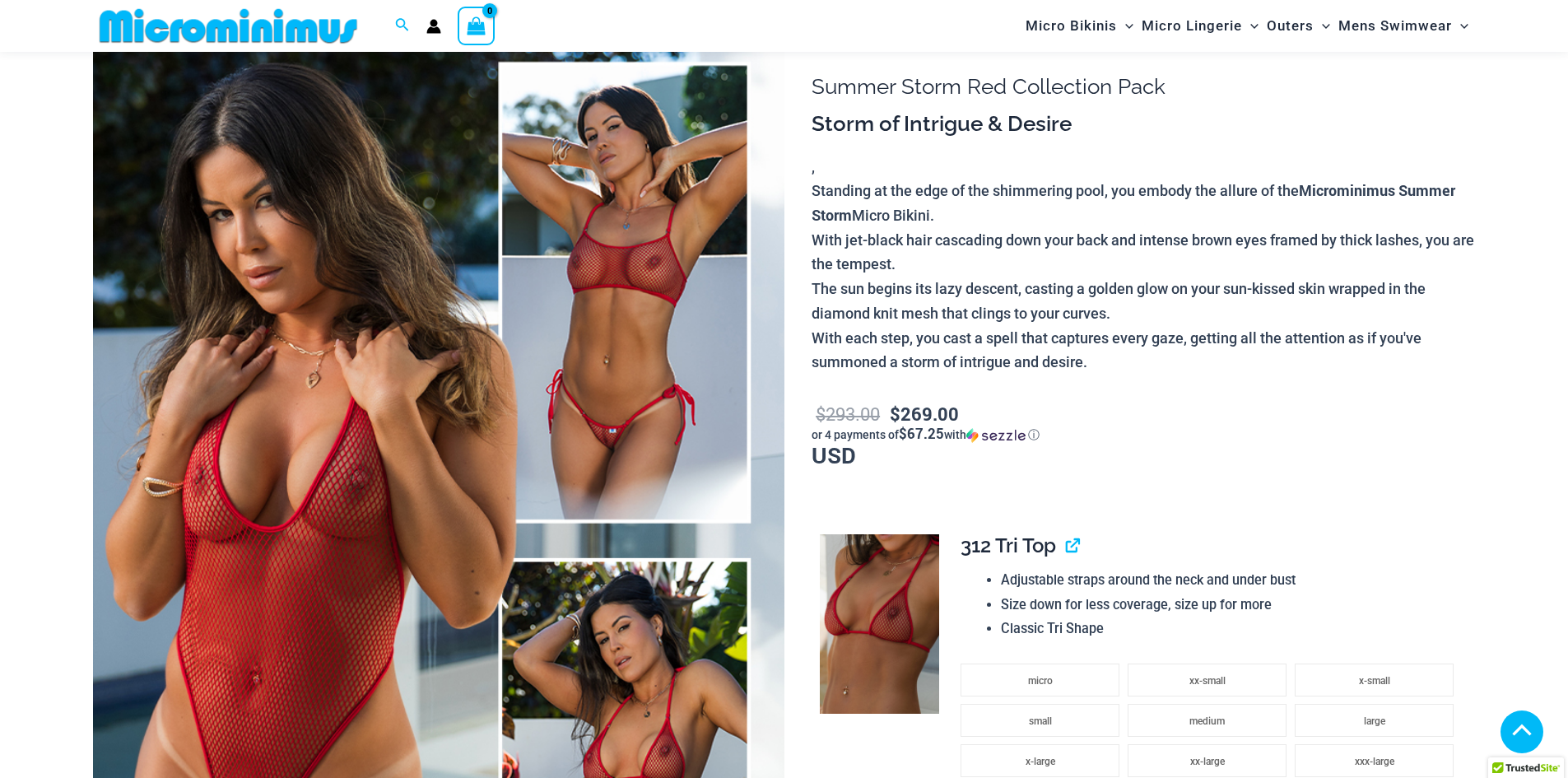
scroll to position [397, 0]
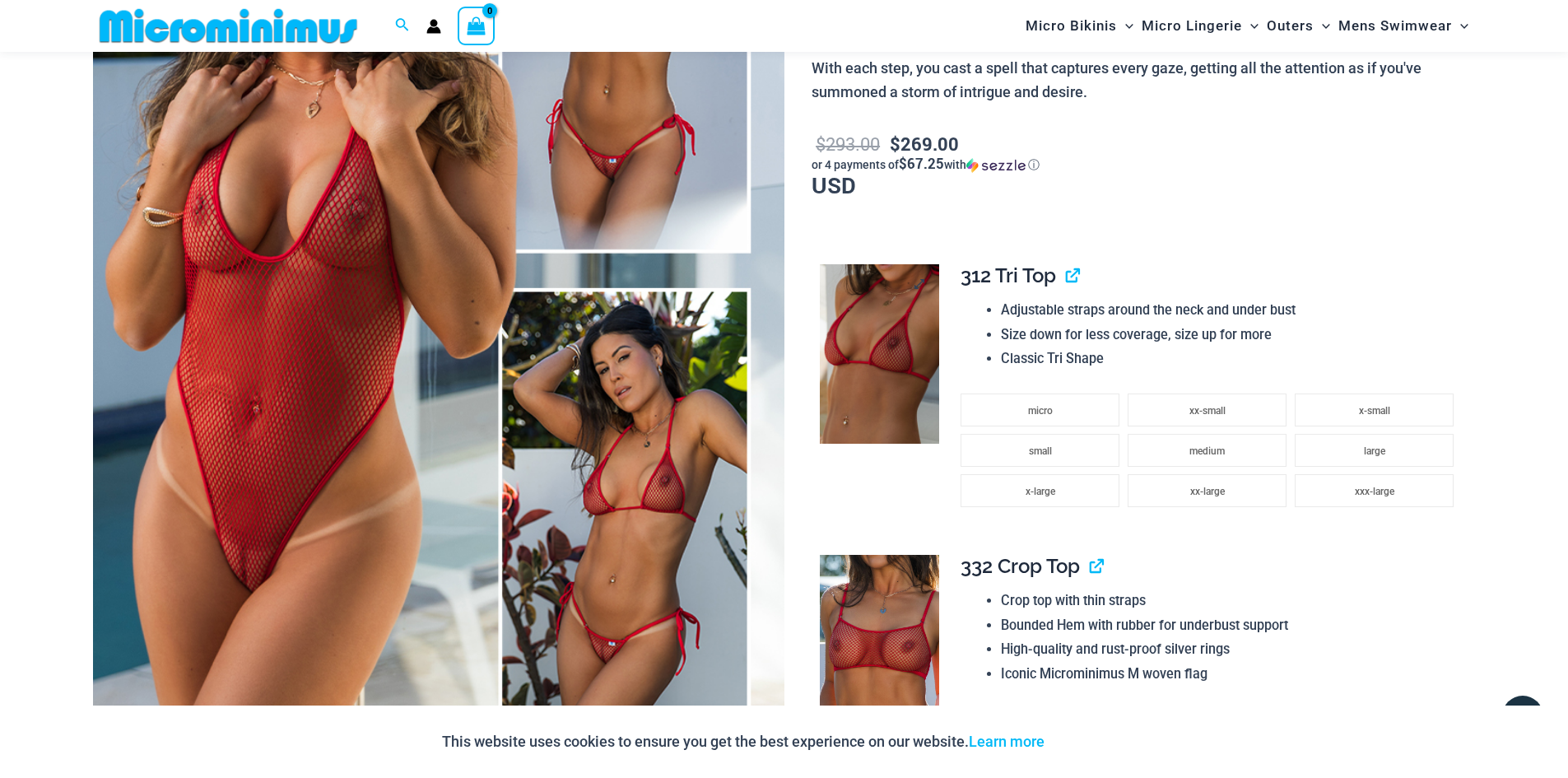
click at [853, 385] on img at bounding box center [879, 354] width 119 height 179
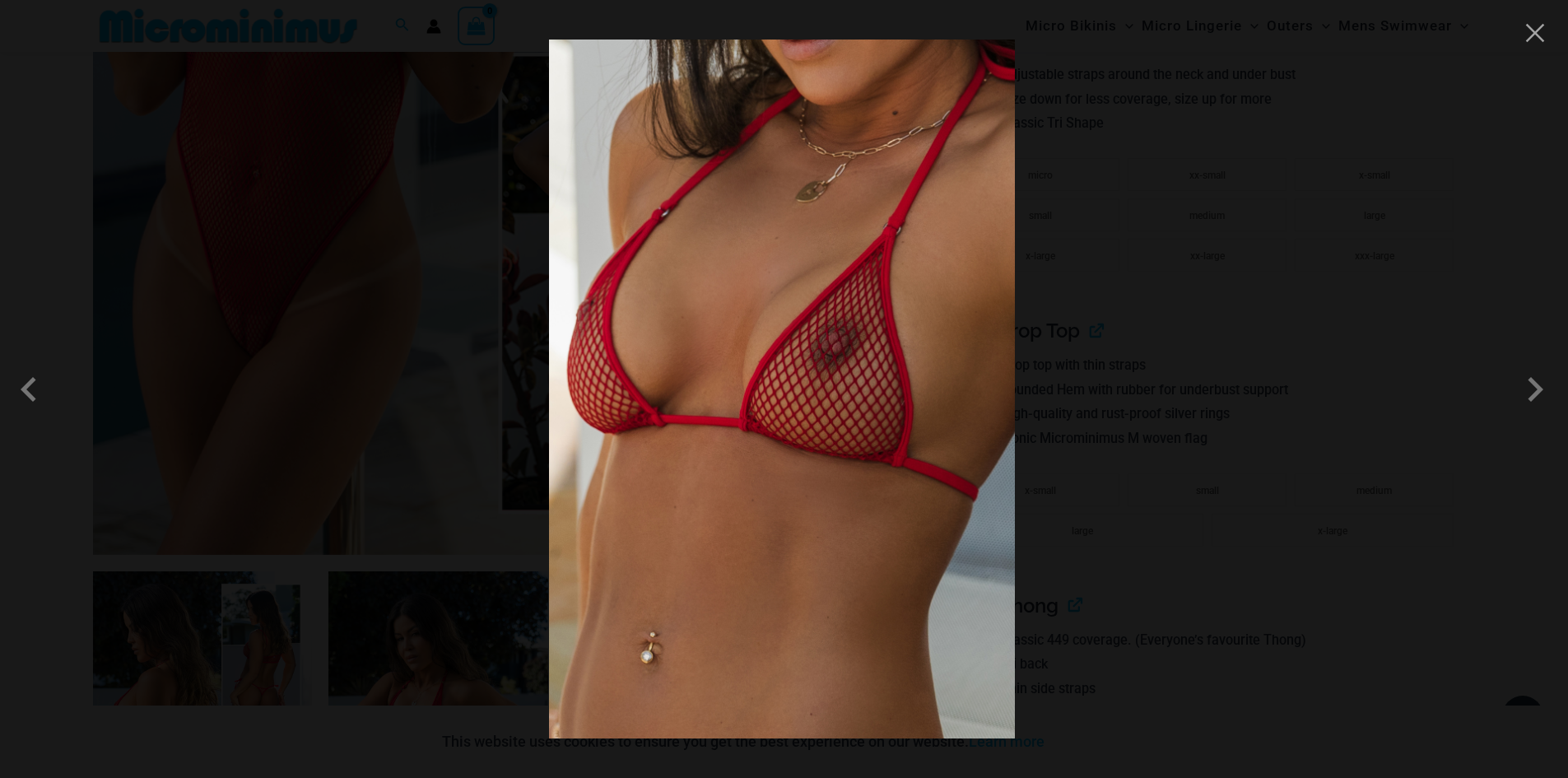
scroll to position [644, 0]
click at [1542, 392] on span at bounding box center [1535, 389] width 49 height 49
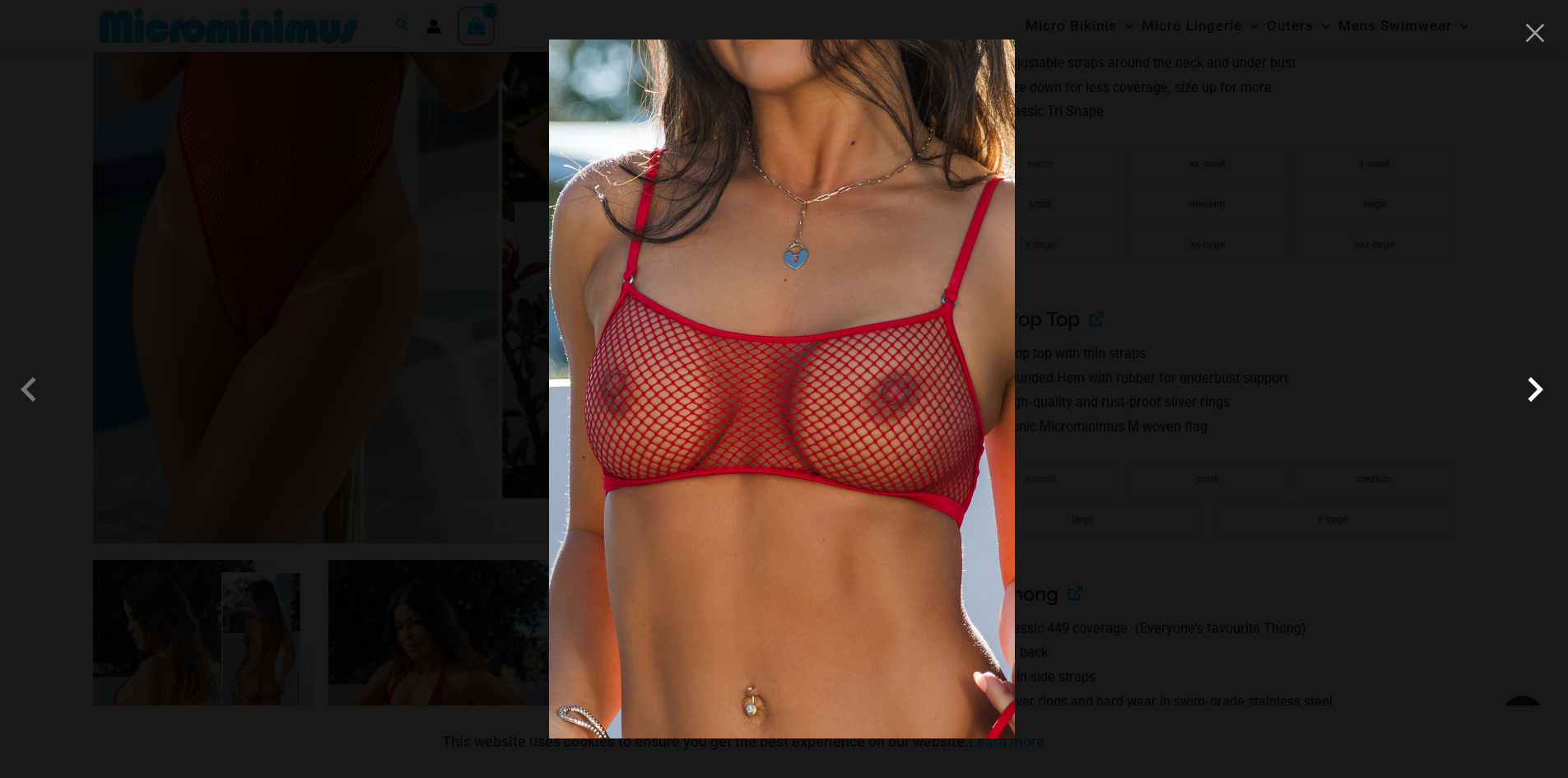
click at [1541, 391] on span at bounding box center [1535, 389] width 49 height 49
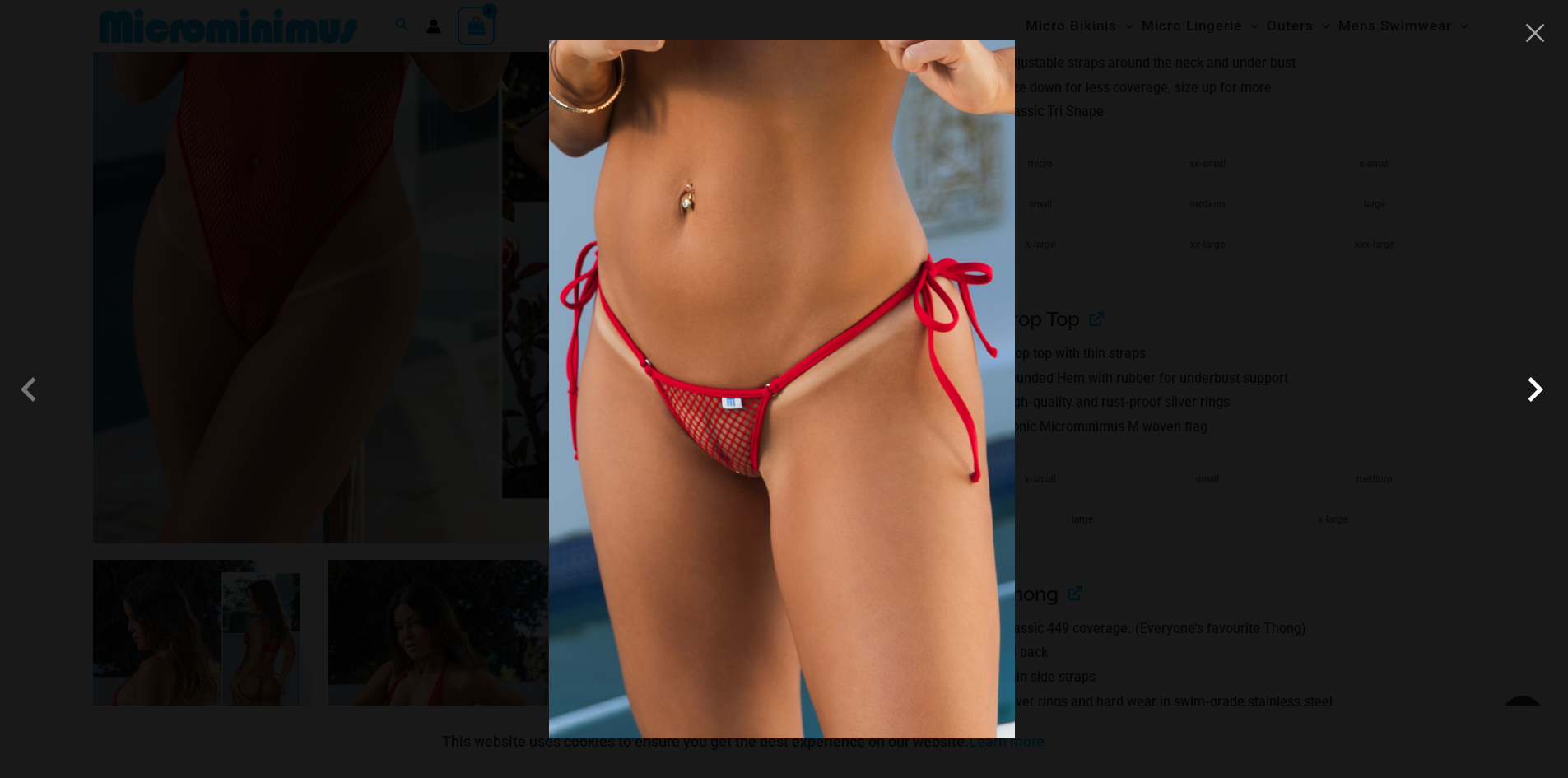
click at [1541, 391] on span at bounding box center [1535, 389] width 49 height 49
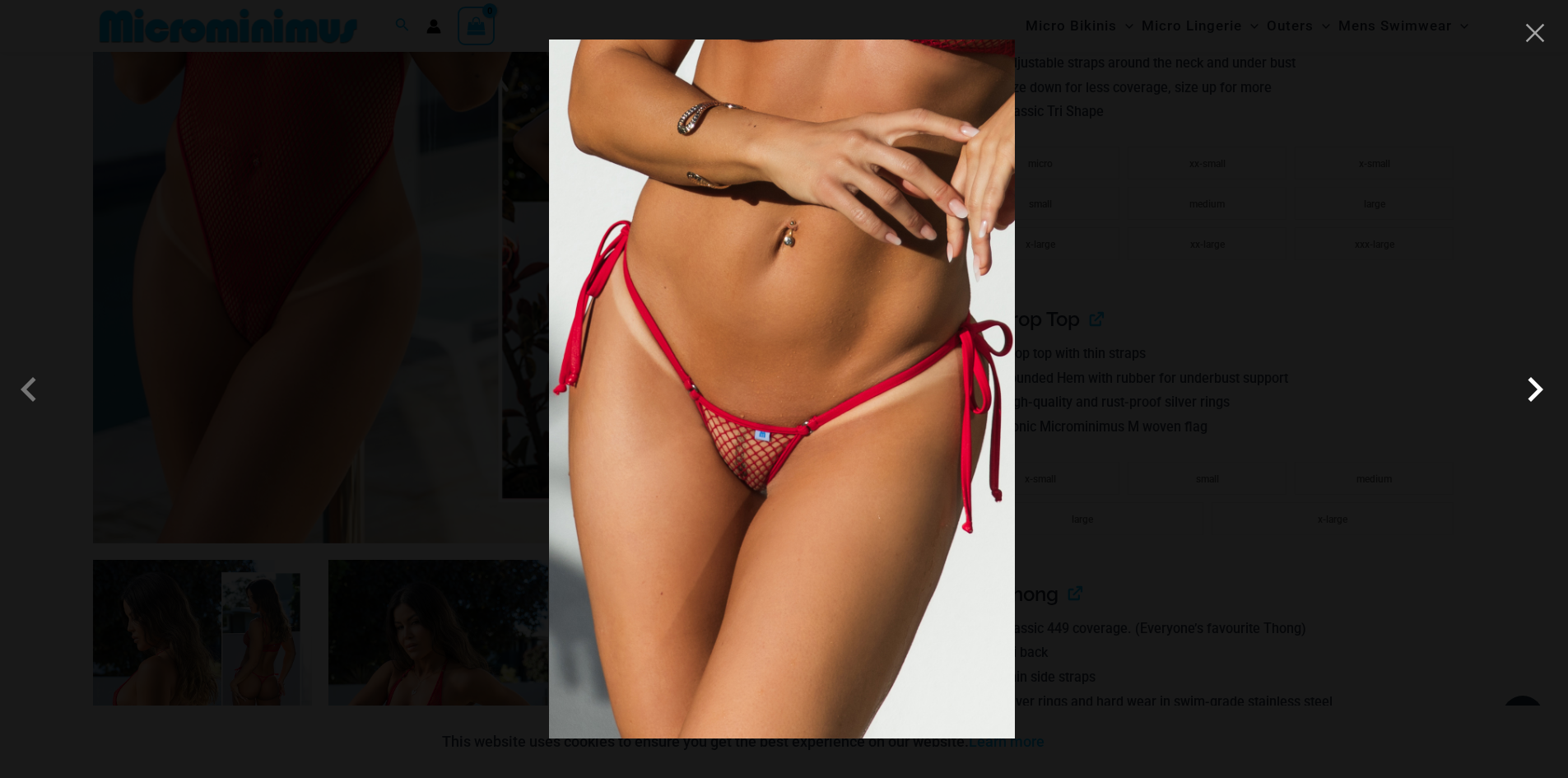
click at [1541, 391] on span at bounding box center [1535, 389] width 49 height 49
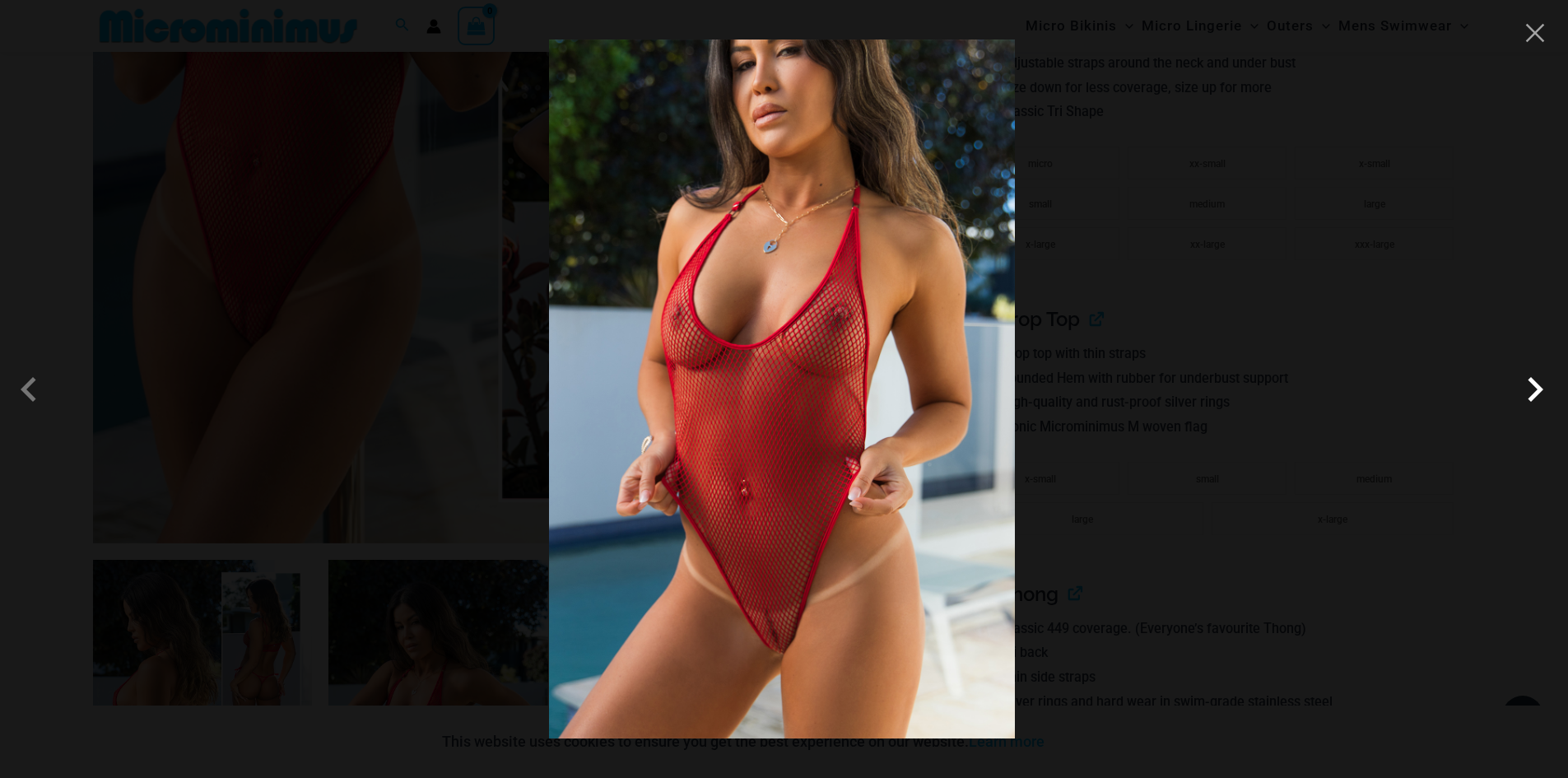
click at [1541, 391] on span at bounding box center [1535, 389] width 49 height 49
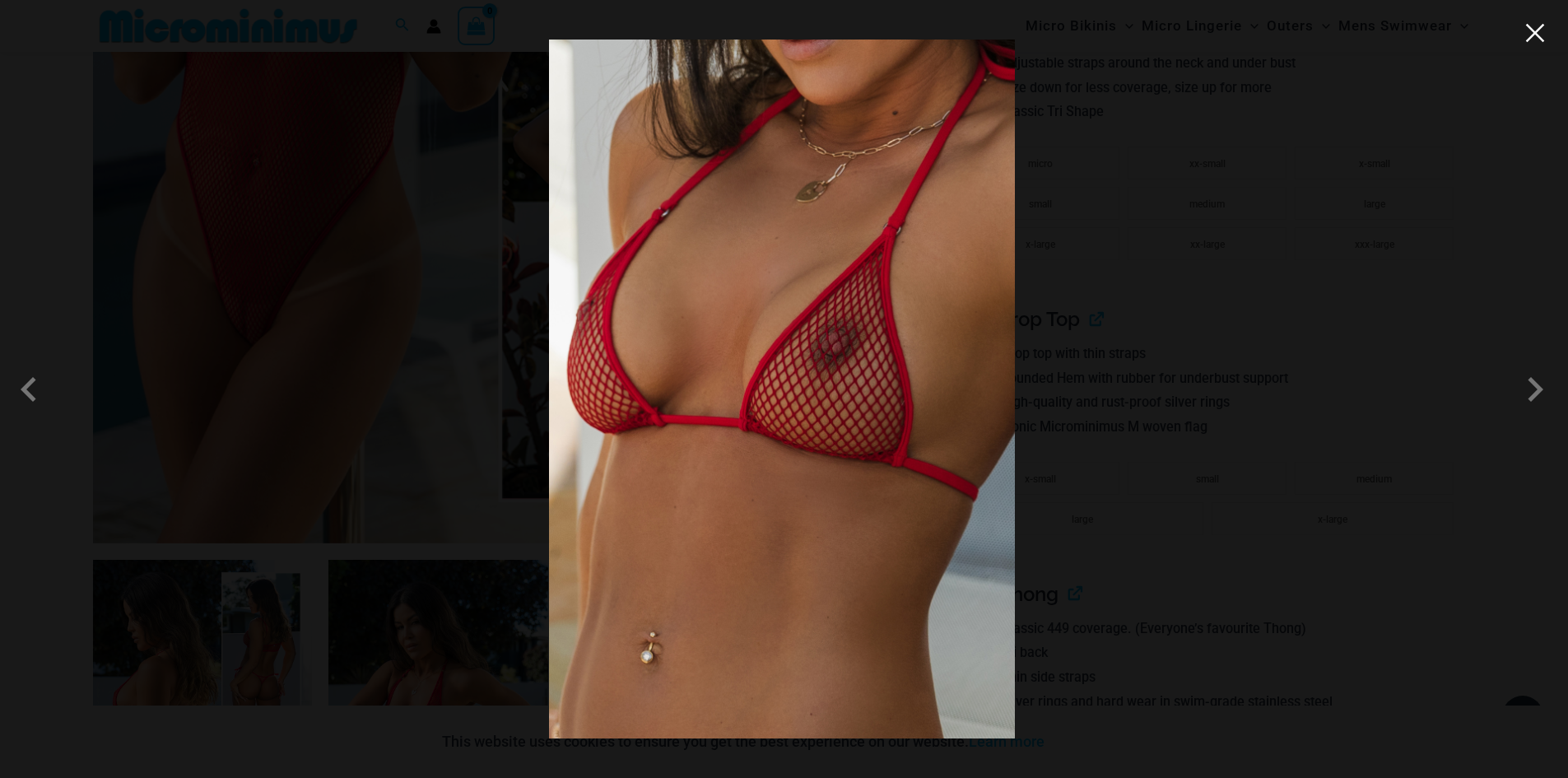
click at [1532, 32] on button "Close" at bounding box center [1534, 32] width 25 height 25
